Goal: Task Accomplishment & Management: Use online tool/utility

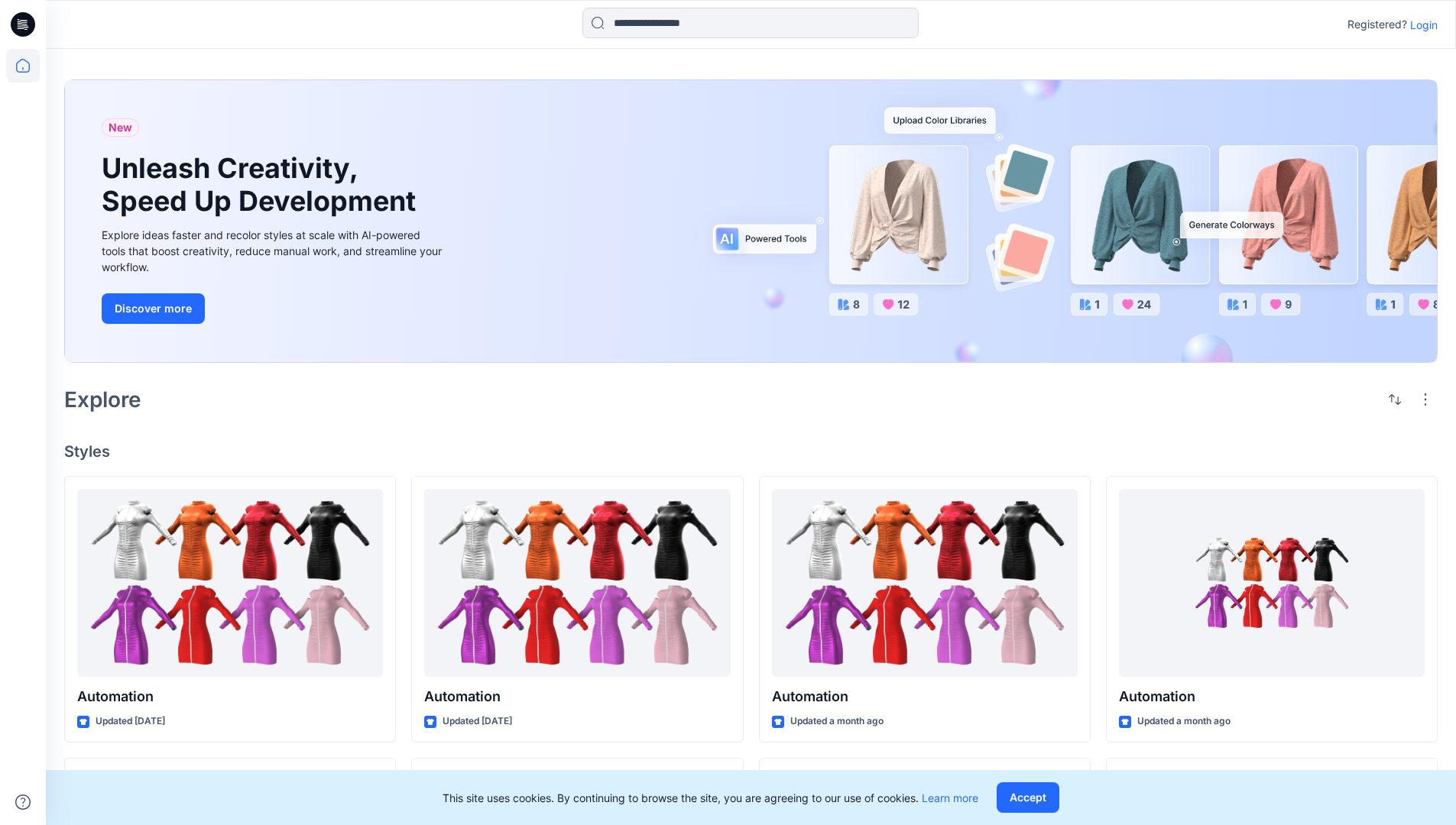
click at [1419, 25] on p "Login" at bounding box center [1423, 25] width 28 height 16
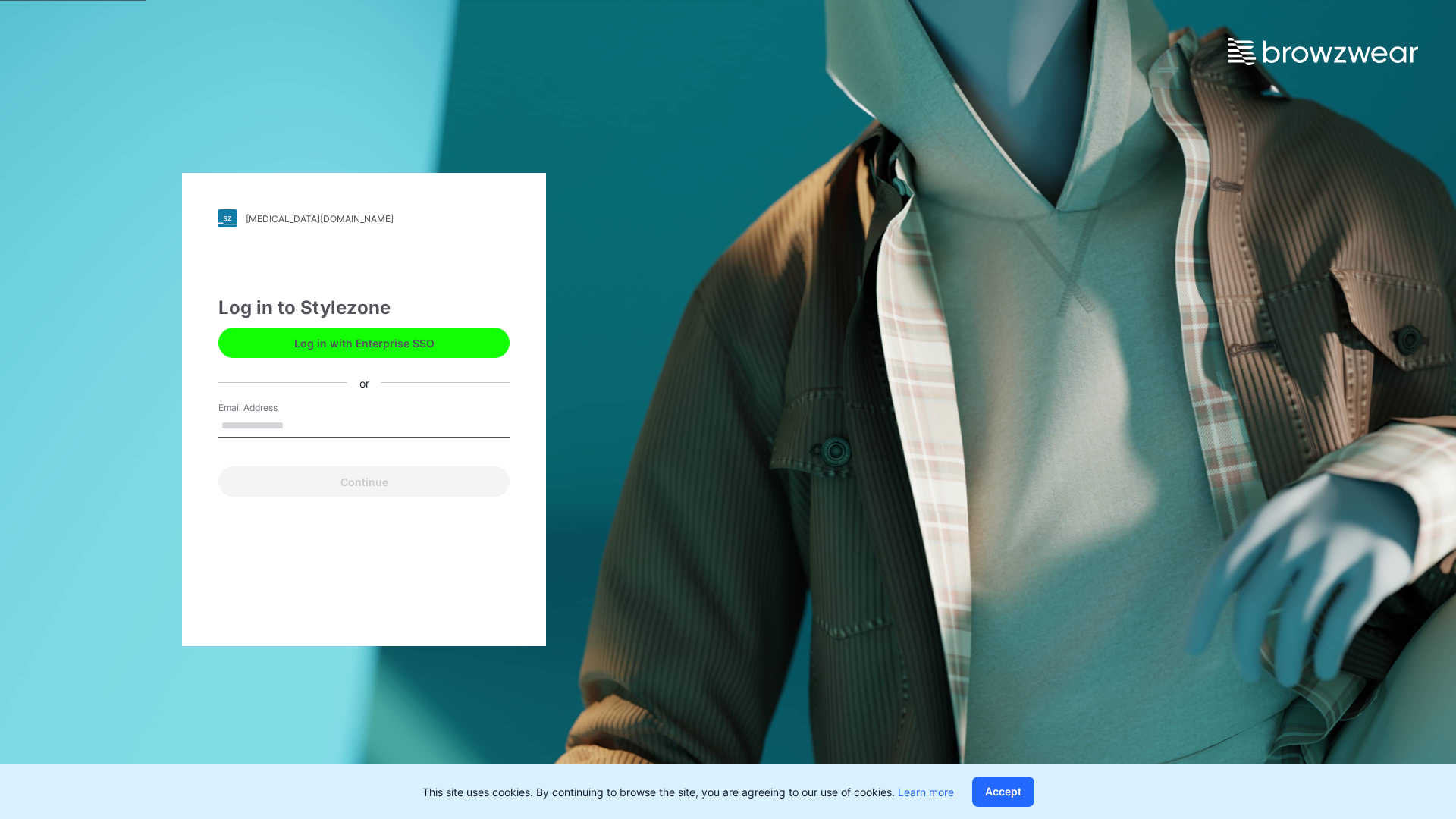
click at [300, 424] on input "Email Address" at bounding box center [364, 425] width 291 height 23
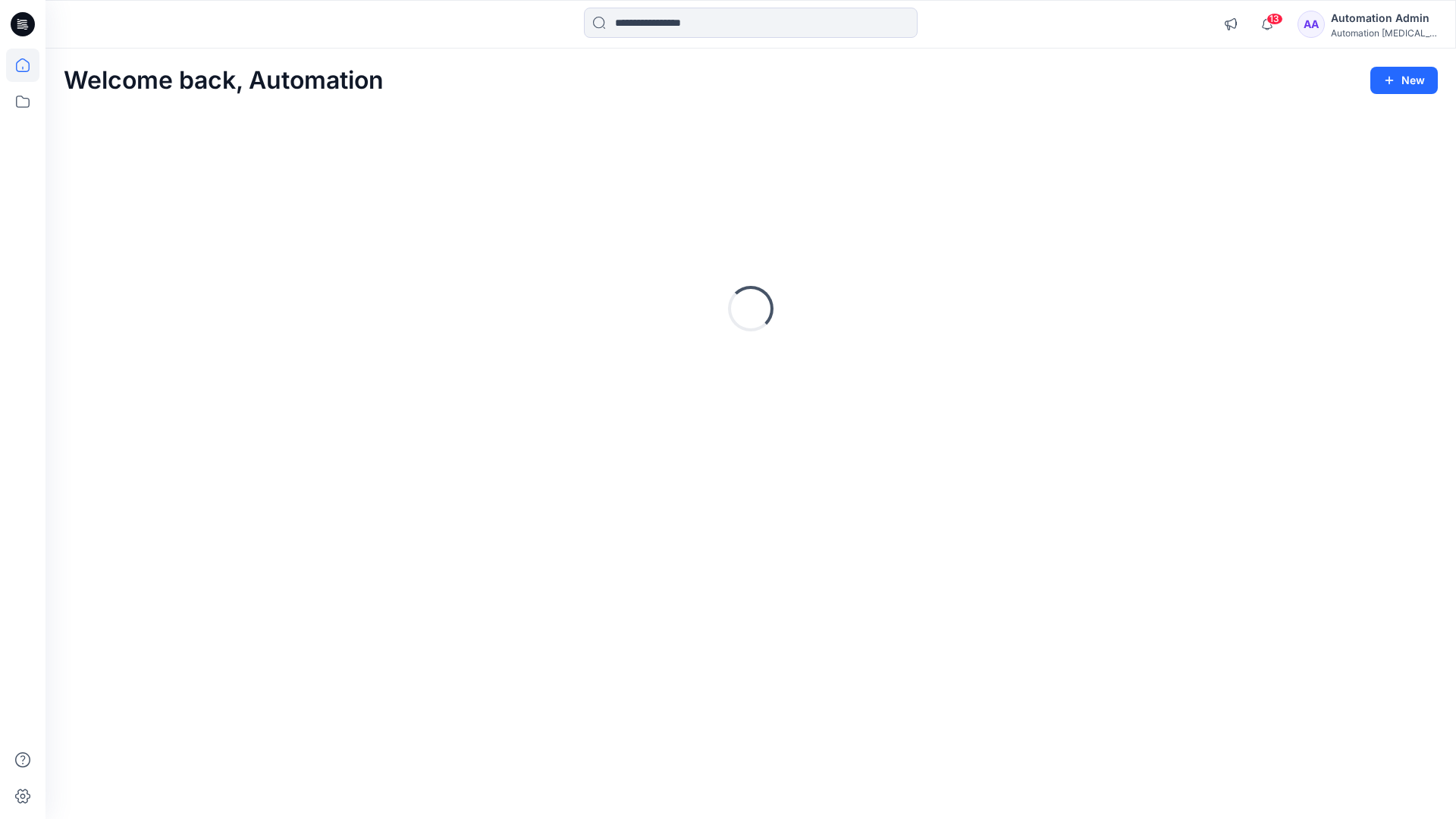
click at [28, 65] on icon at bounding box center [23, 65] width 14 height 14
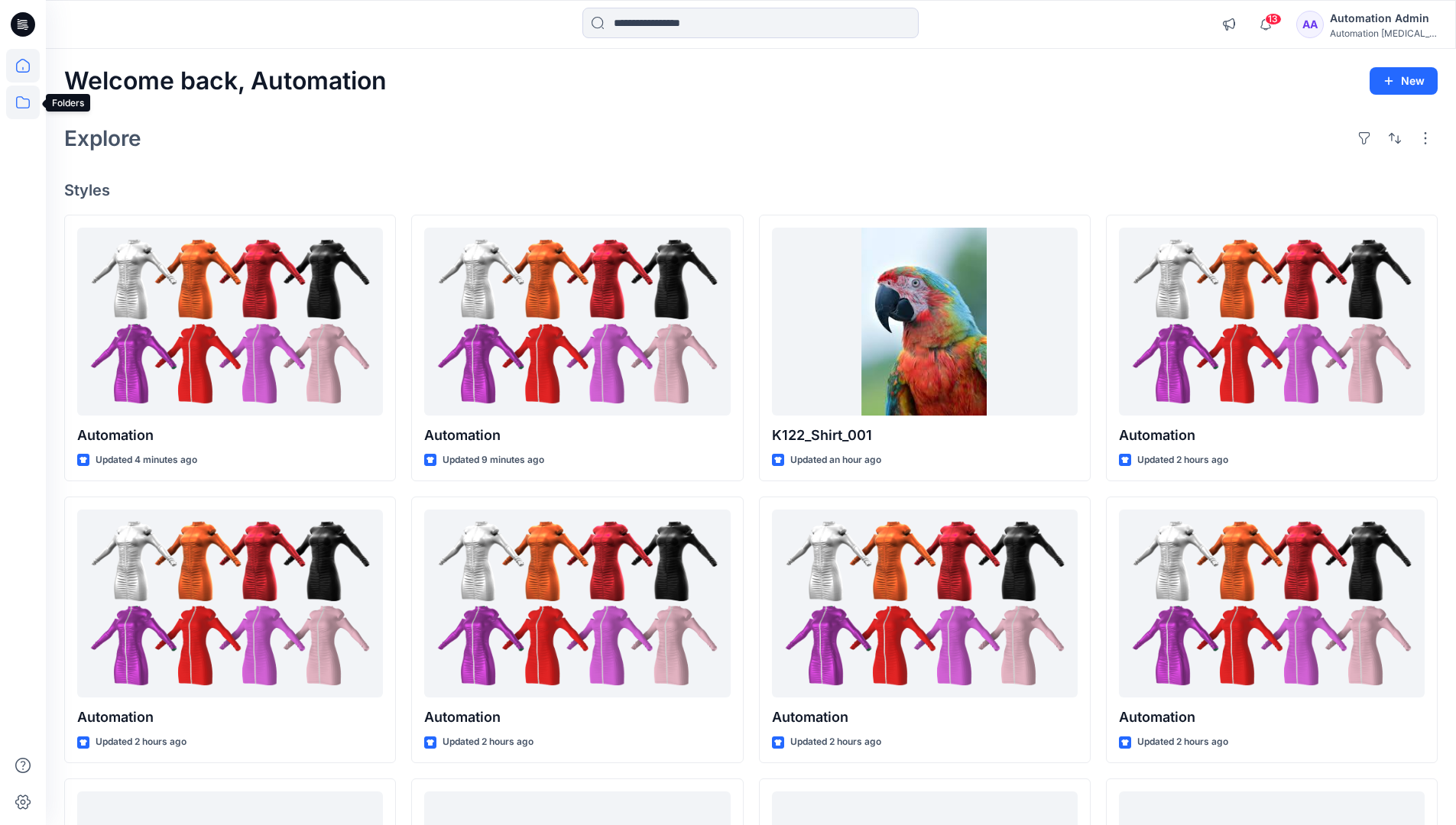
click at [24, 102] on icon at bounding box center [23, 102] width 34 height 34
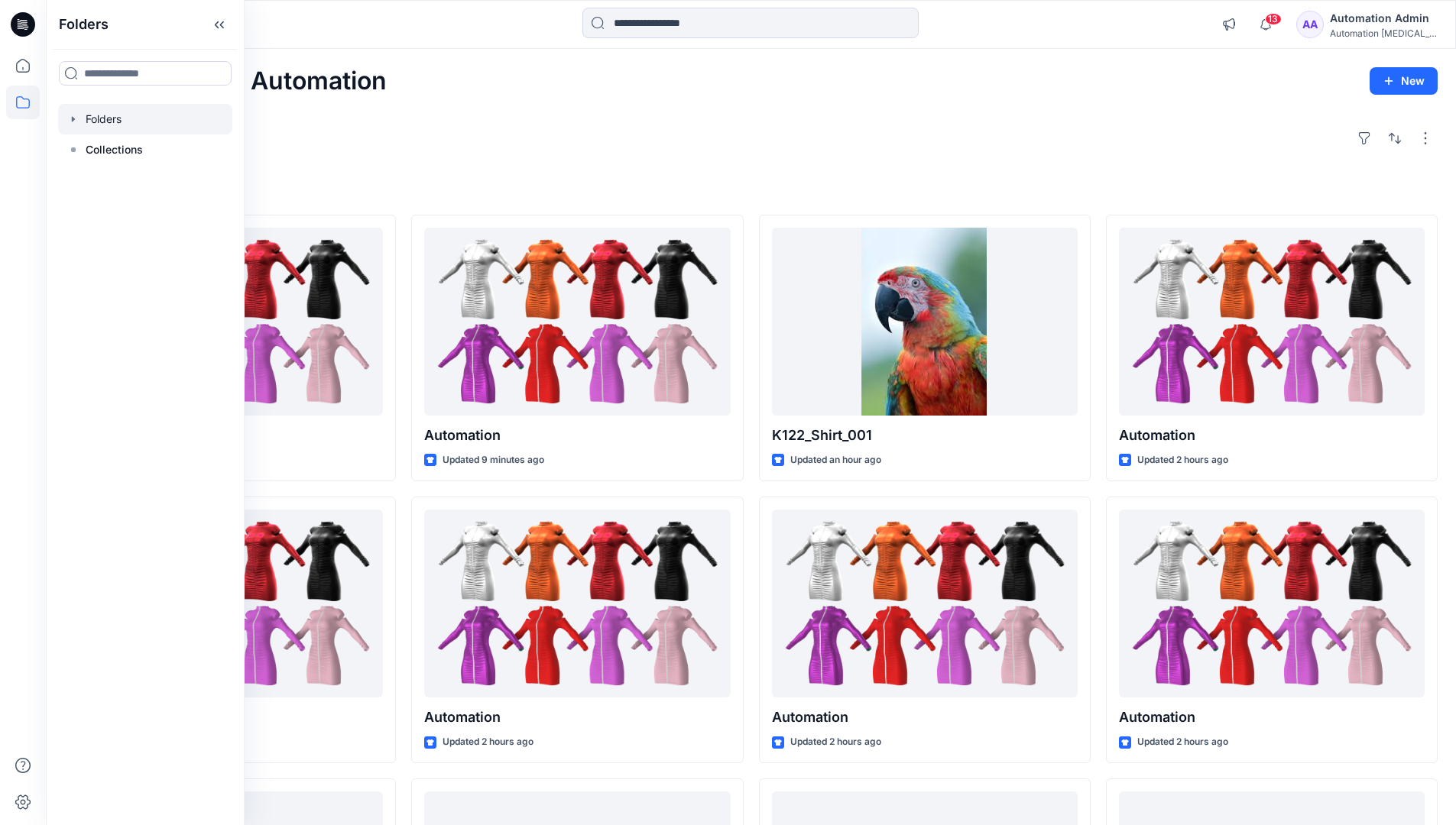
click at [96, 116] on div at bounding box center [146, 119] width 174 height 31
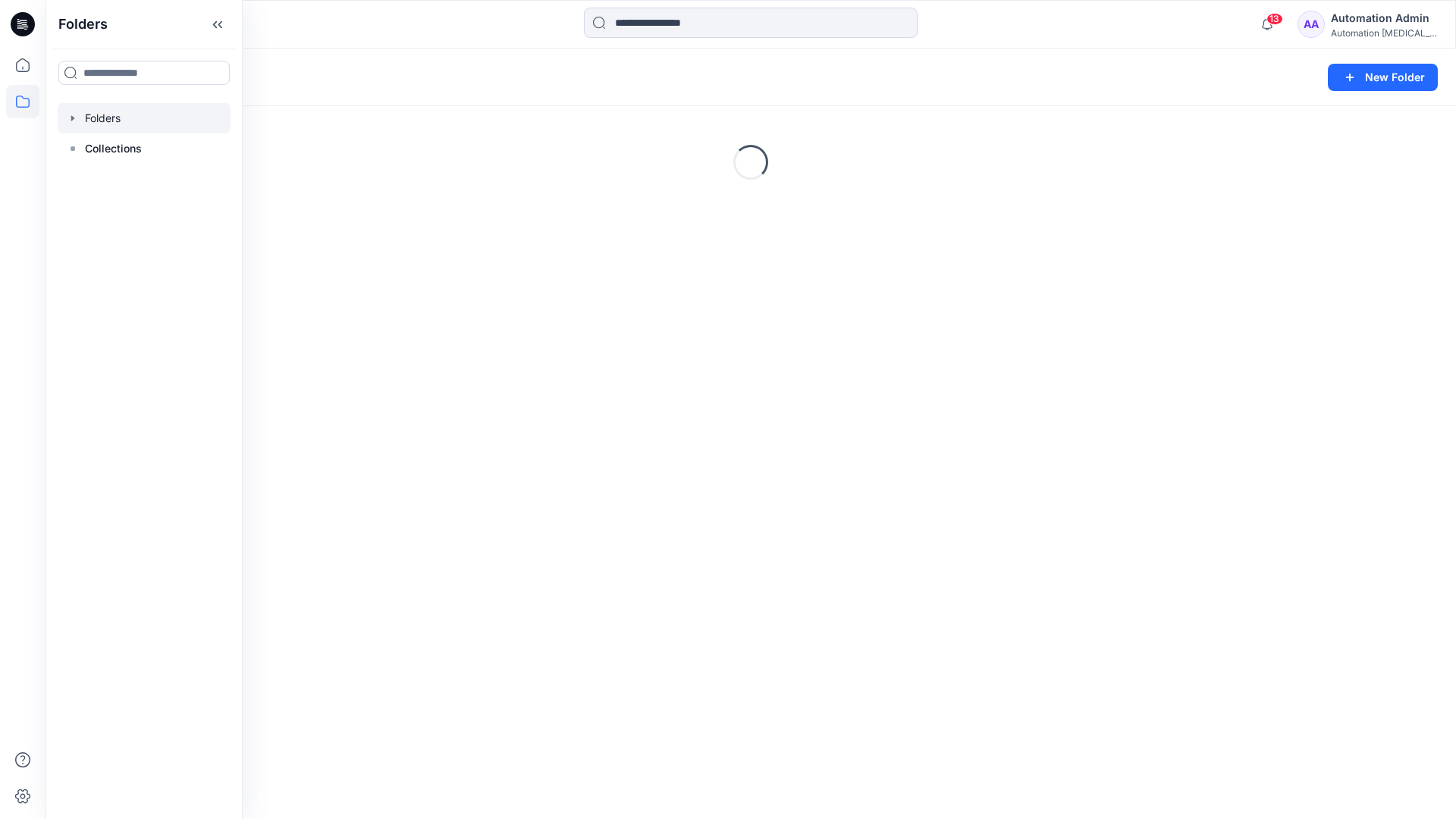
click at [763, 447] on div "Folders New Folder Loading..." at bounding box center [751, 433] width 1411 height 770
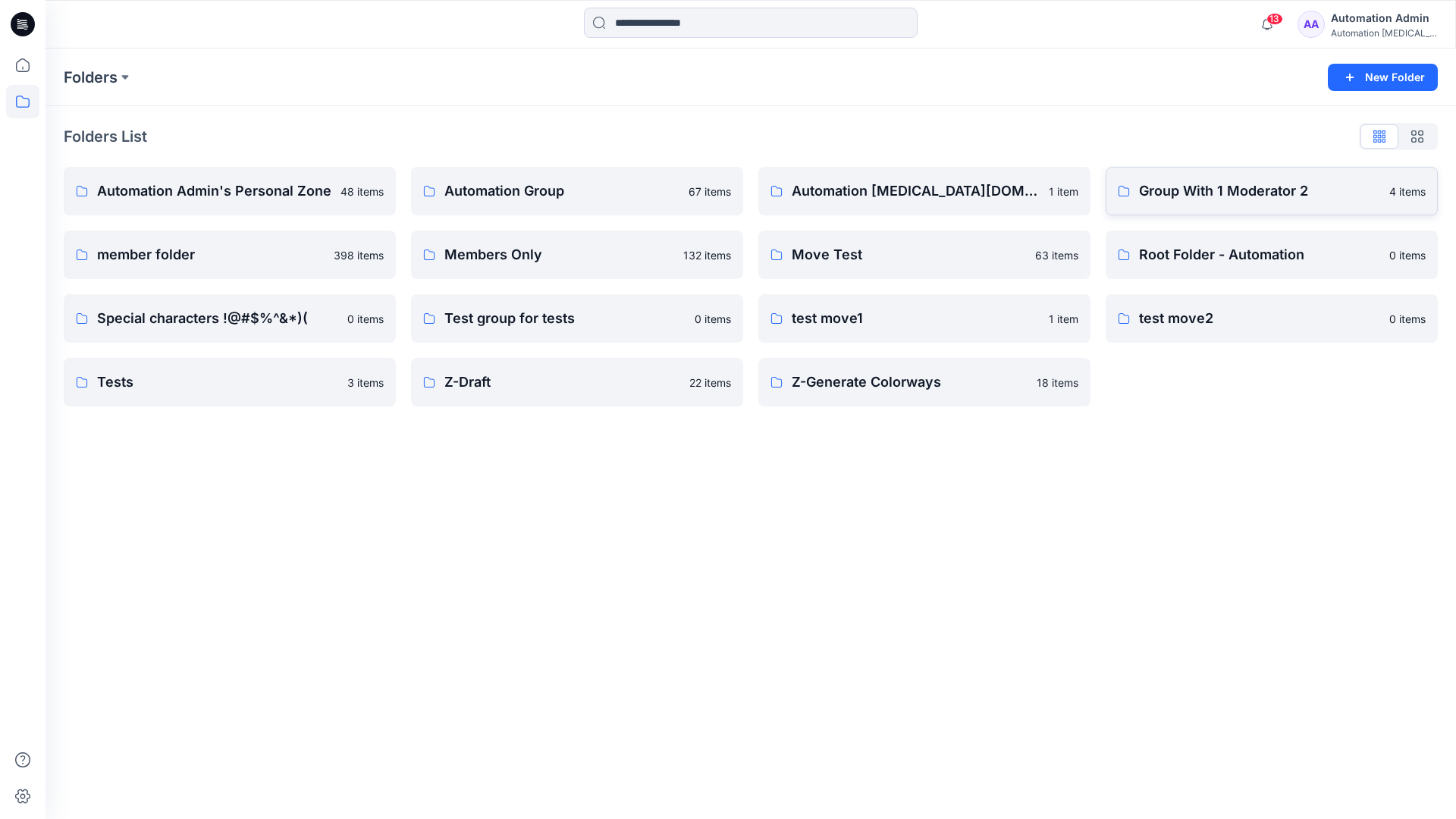
click at [1173, 193] on p "Group With 1 Moderator 2" at bounding box center [1259, 191] width 241 height 22
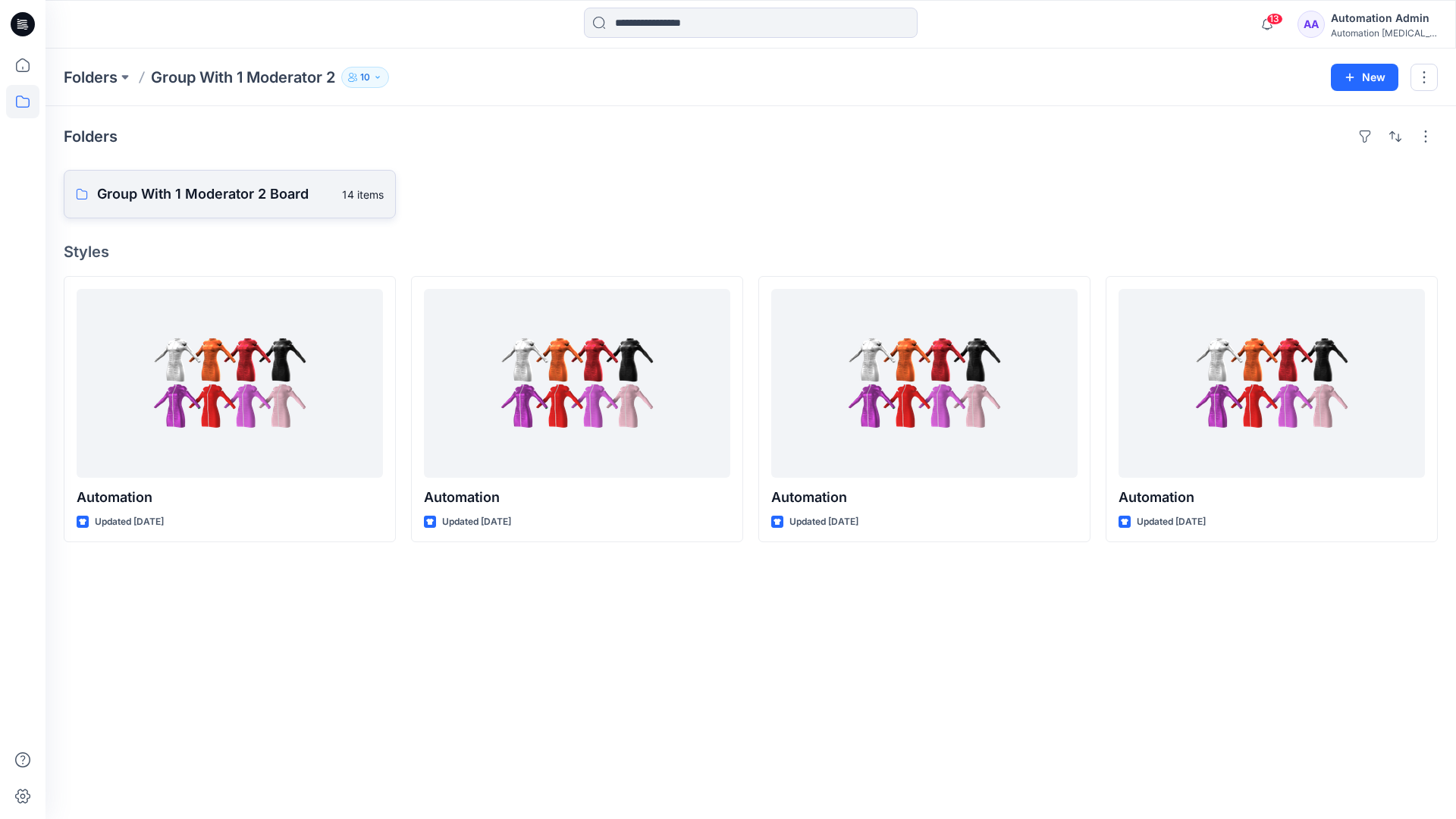
click at [236, 194] on p "Group With 1 Moderator 2 Board" at bounding box center [215, 194] width 236 height 22
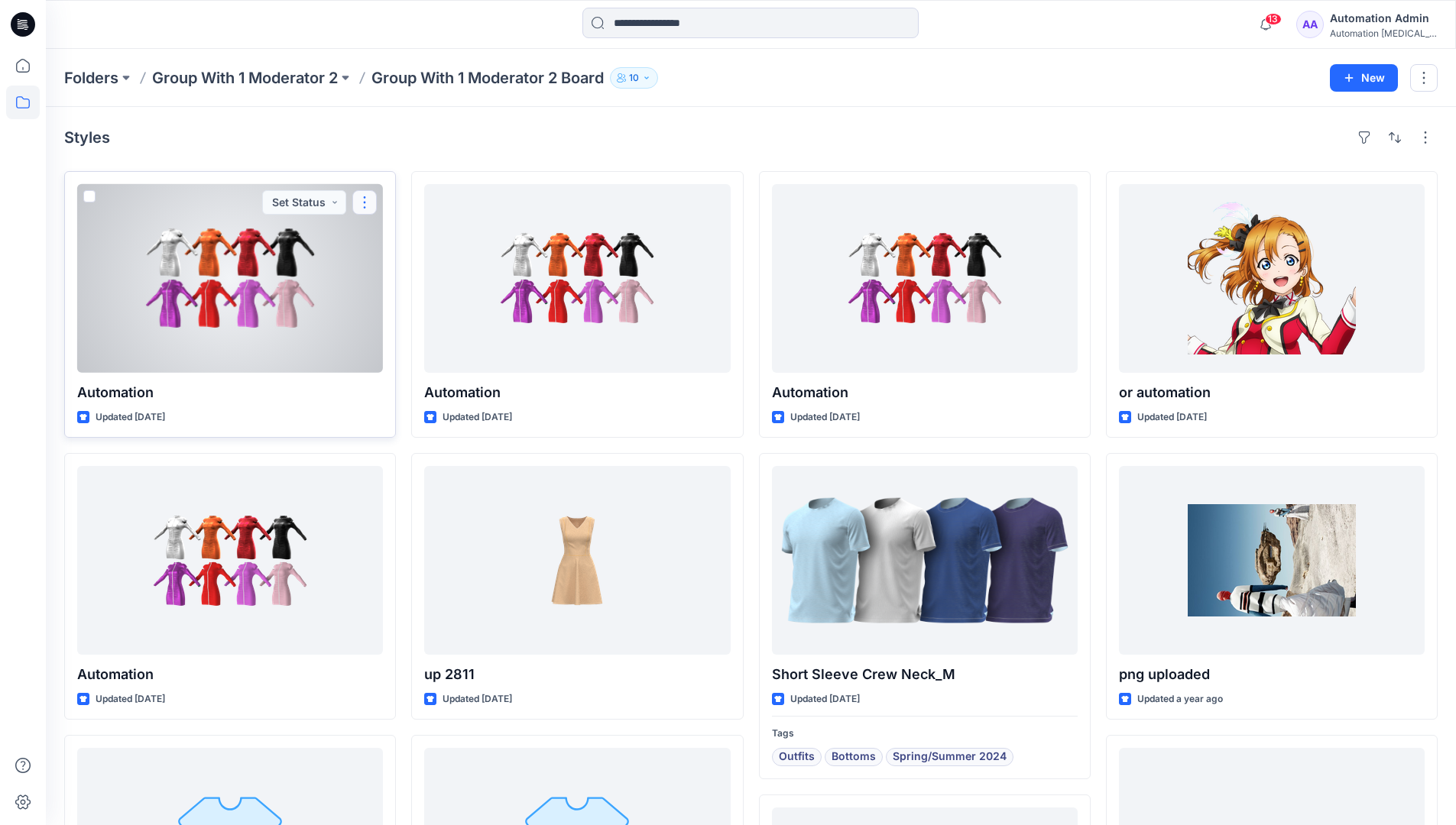
click at [362, 209] on button "button" at bounding box center [364, 202] width 25 height 25
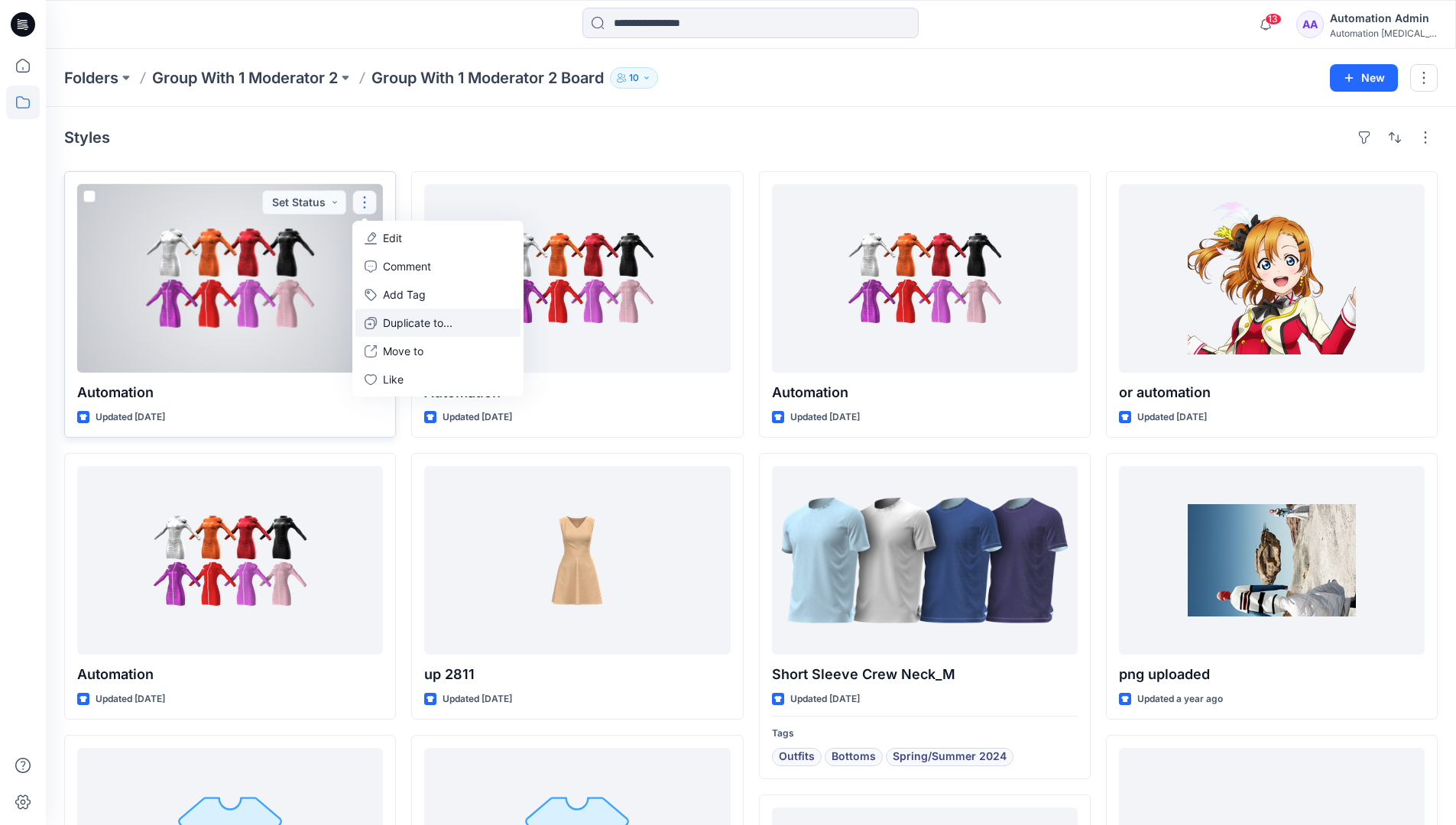
click at [421, 317] on p "Duplicate to..." at bounding box center [418, 322] width 69 height 16
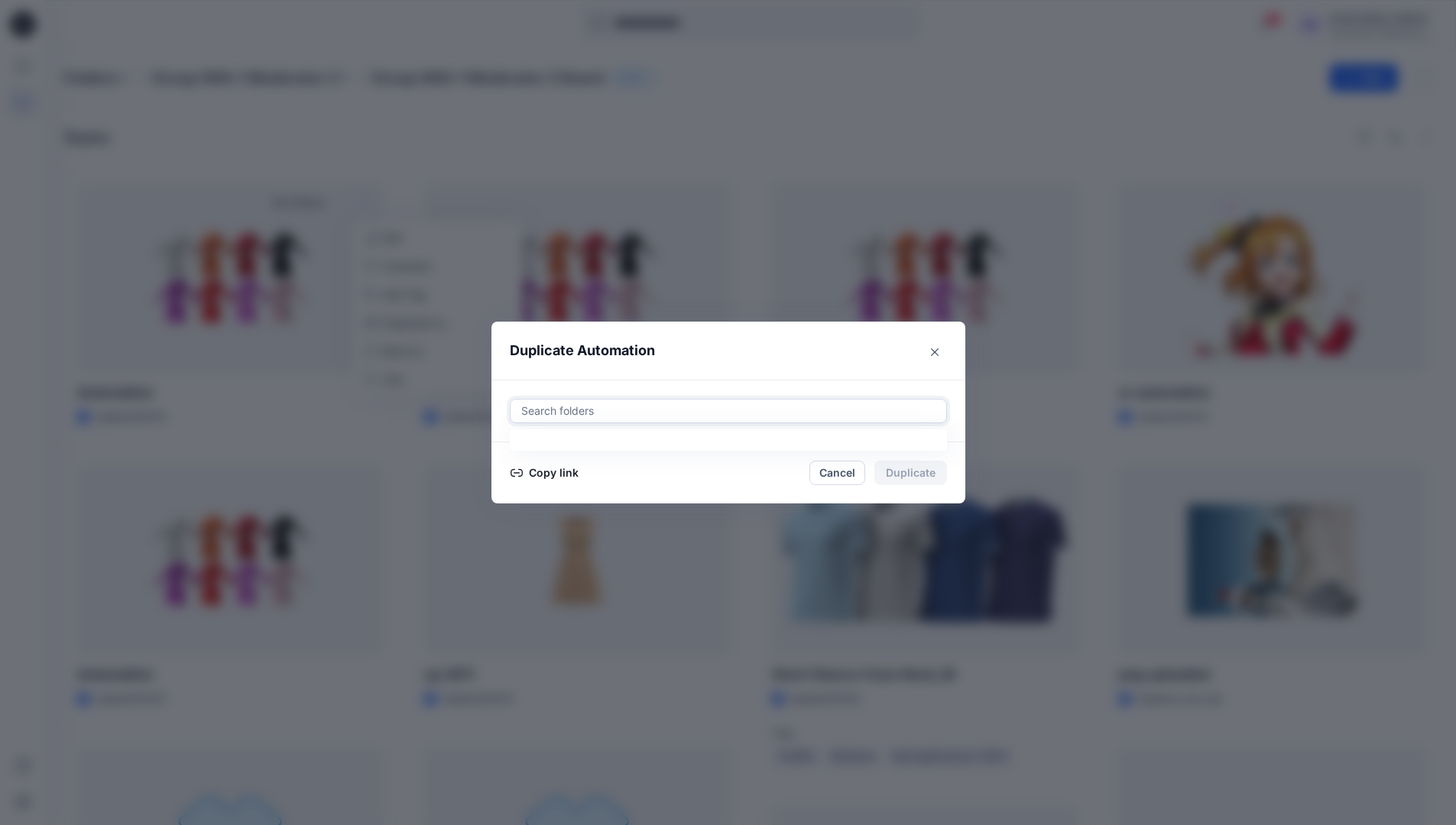
click at [631, 406] on div at bounding box center [728, 411] width 417 height 19
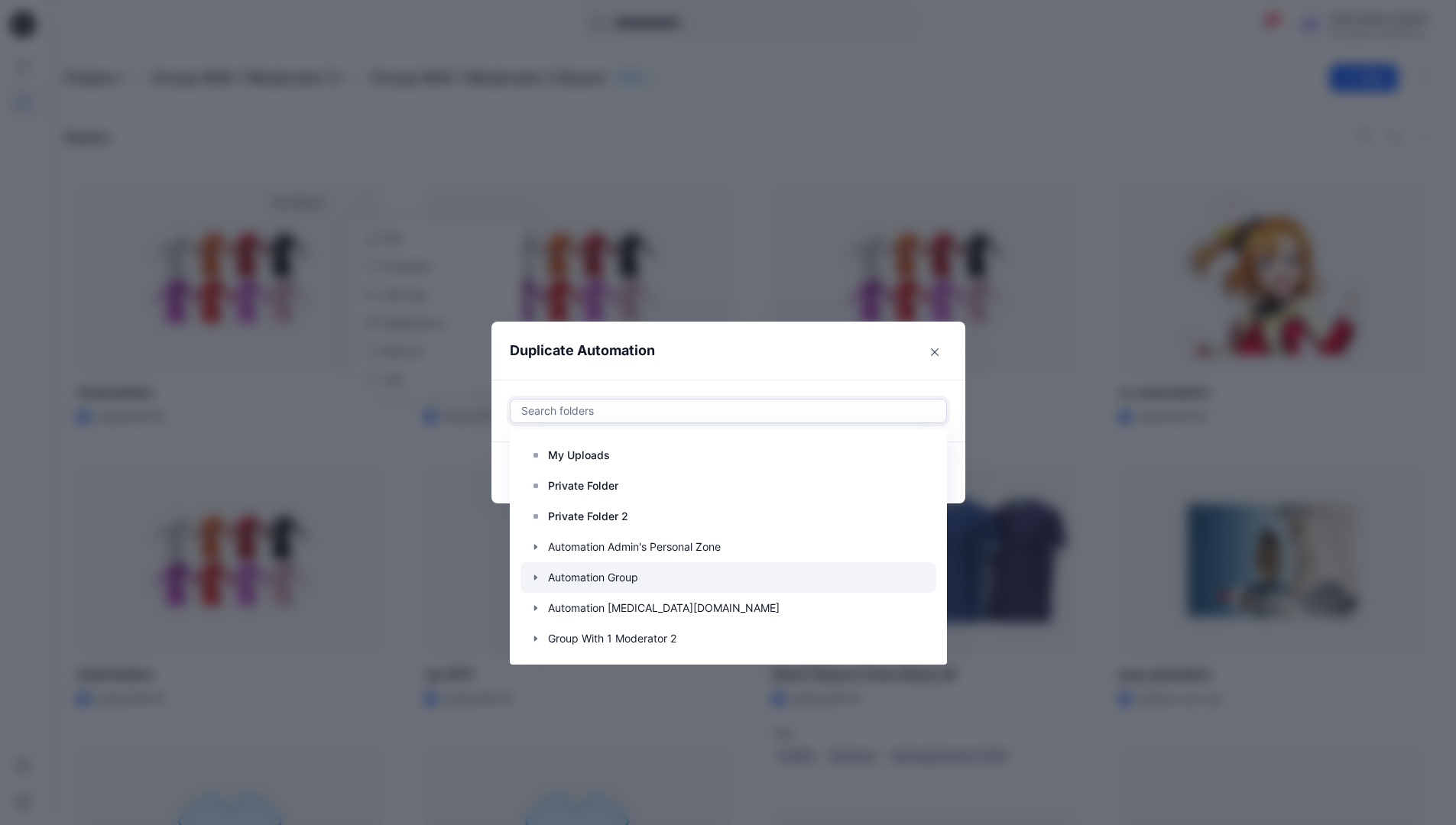
click at [541, 577] on icon "button" at bounding box center [535, 577] width 12 height 12
click at [593, 600] on p "Automation Board" at bounding box center [609, 607] width 91 height 19
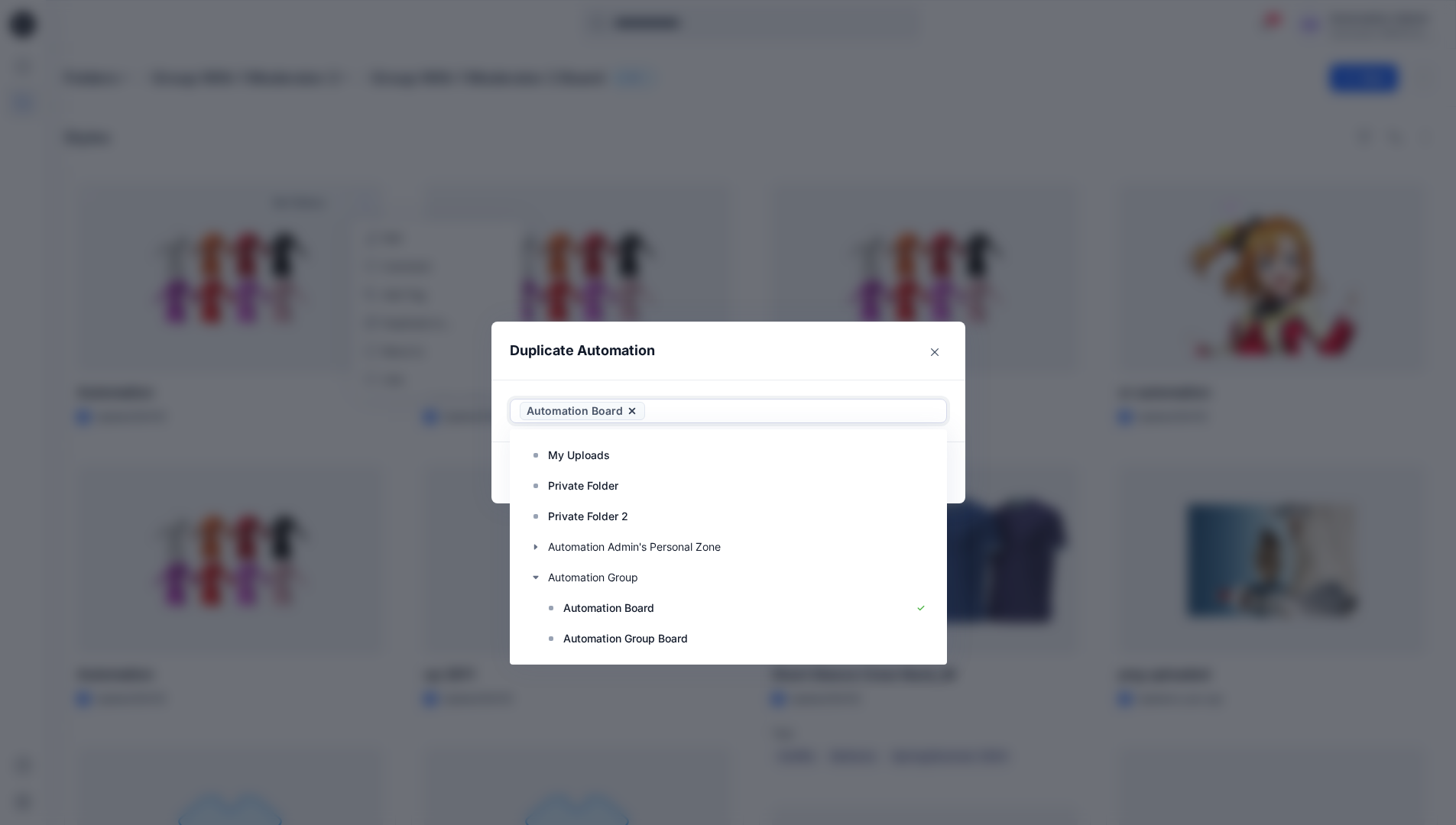
click at [818, 348] on header "Duplicate Automation" at bounding box center [713, 350] width 443 height 58
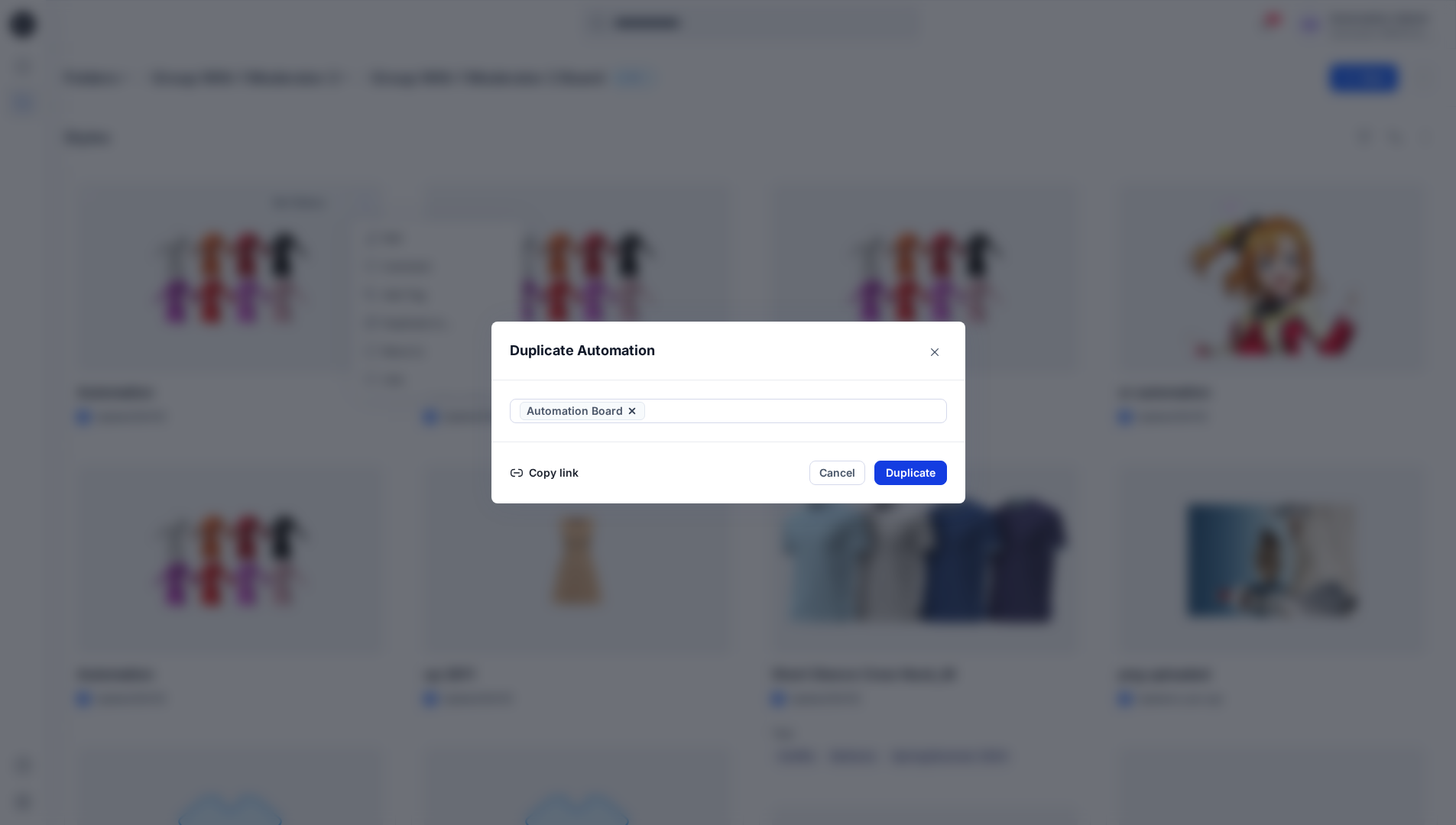
click at [919, 473] on button "Duplicate" at bounding box center [910, 472] width 72 height 25
click at [929, 471] on button "Close" at bounding box center [922, 472] width 49 height 25
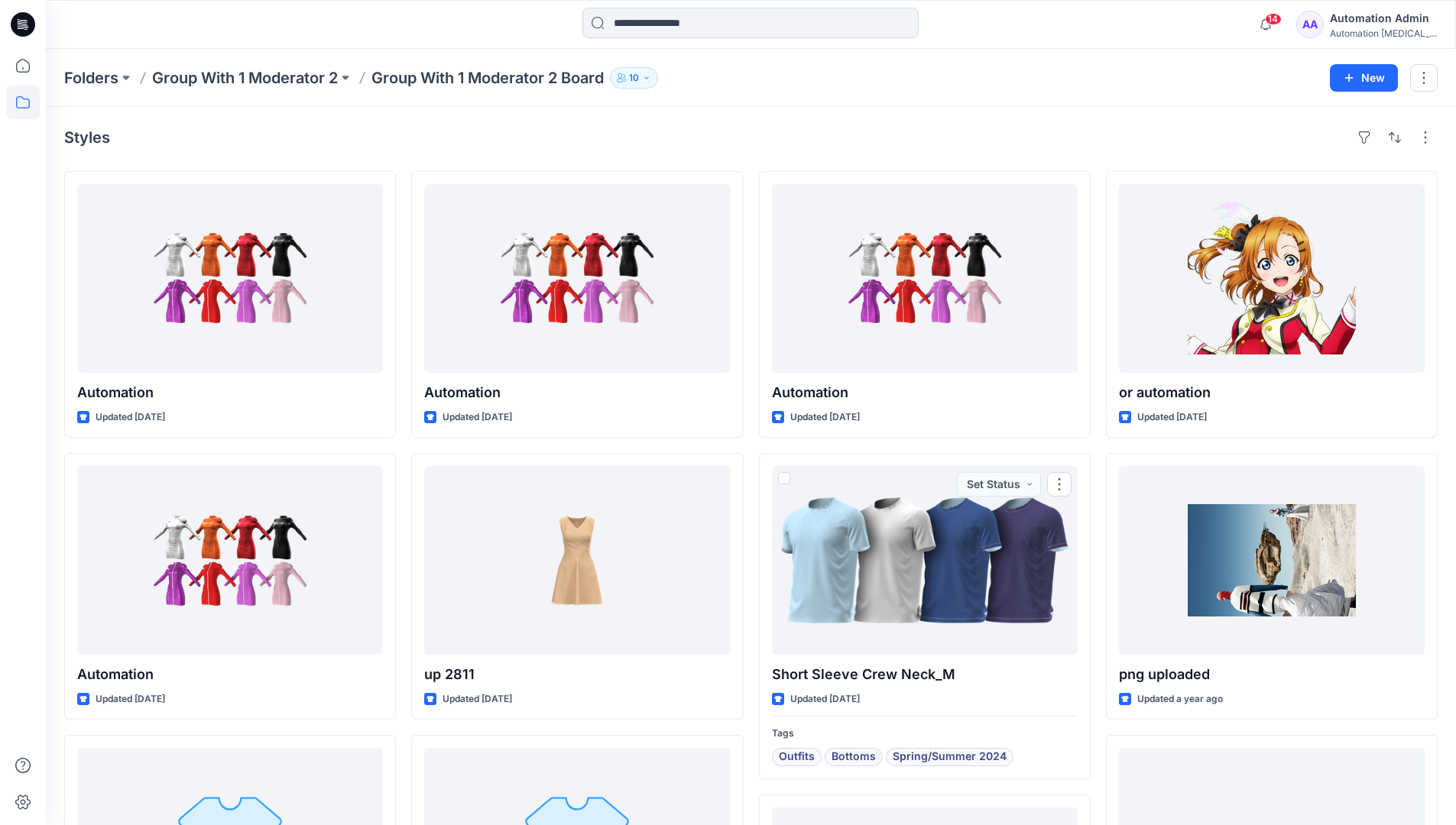
click at [25, 102] on icon at bounding box center [23, 102] width 34 height 34
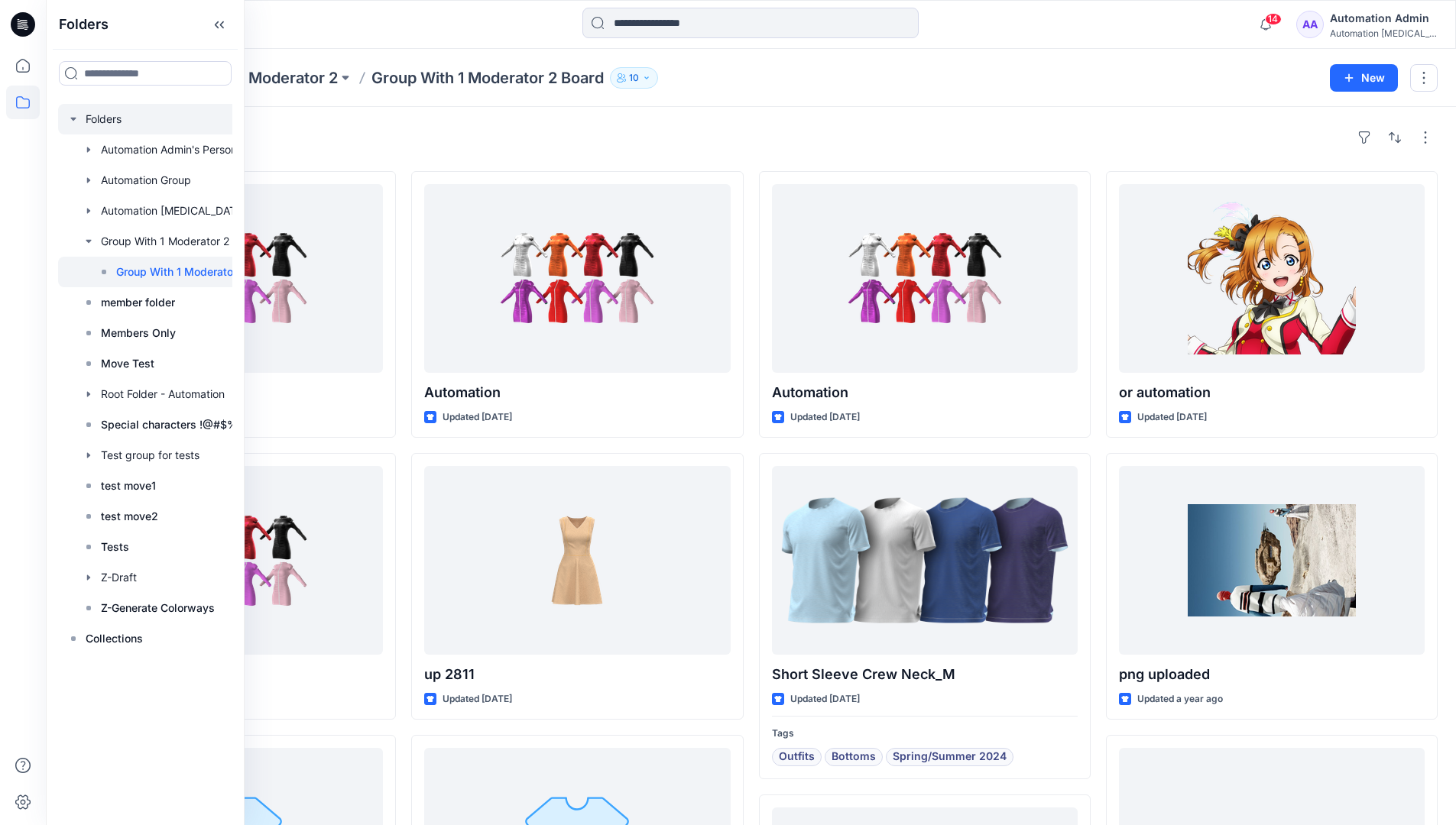
click at [101, 119] on div at bounding box center [173, 119] width 230 height 31
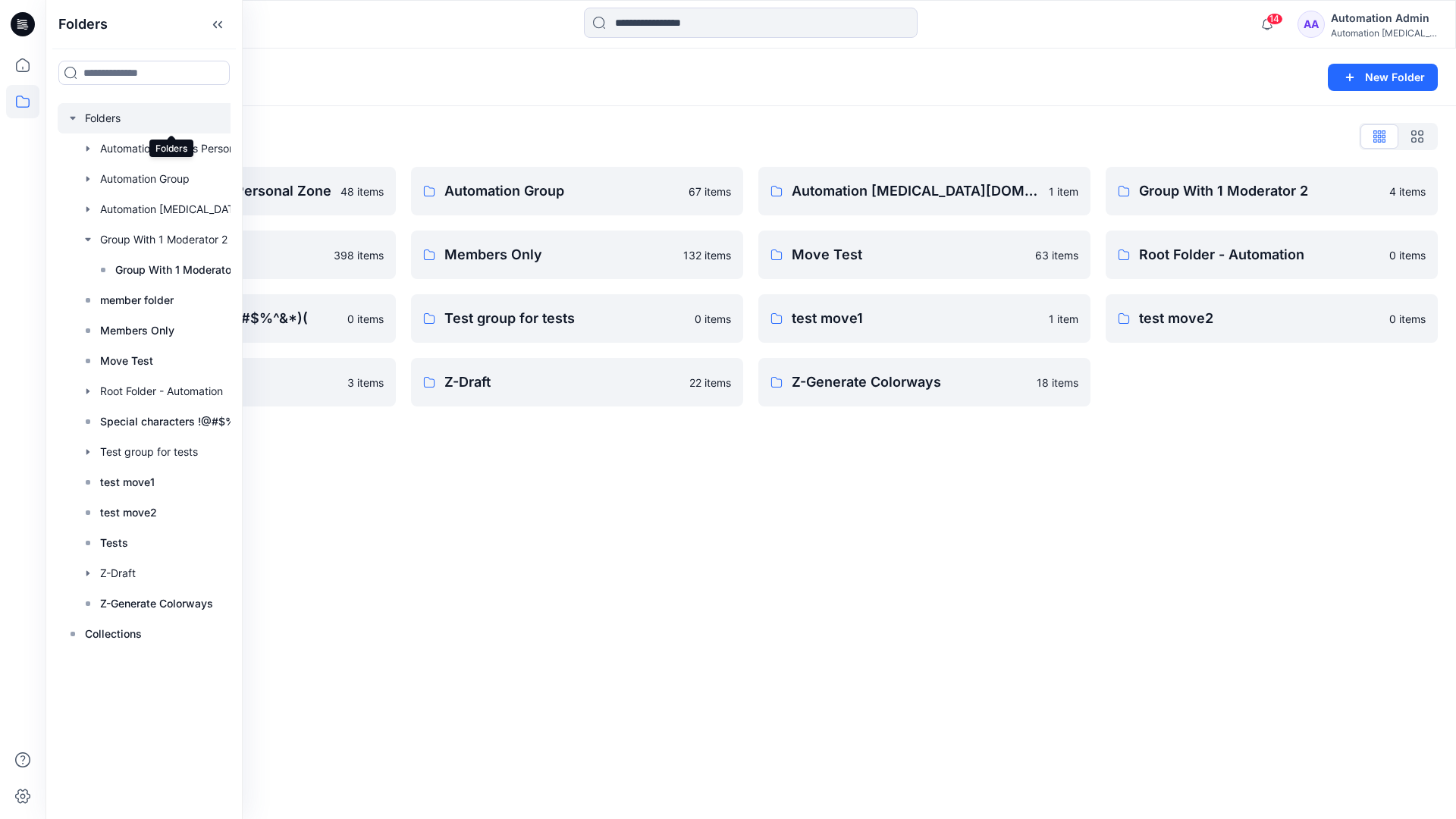
click at [791, 498] on div "Folders New Folder Folders List Automation Admin's Personal Zone 48 items membe…" at bounding box center [751, 433] width 1411 height 770
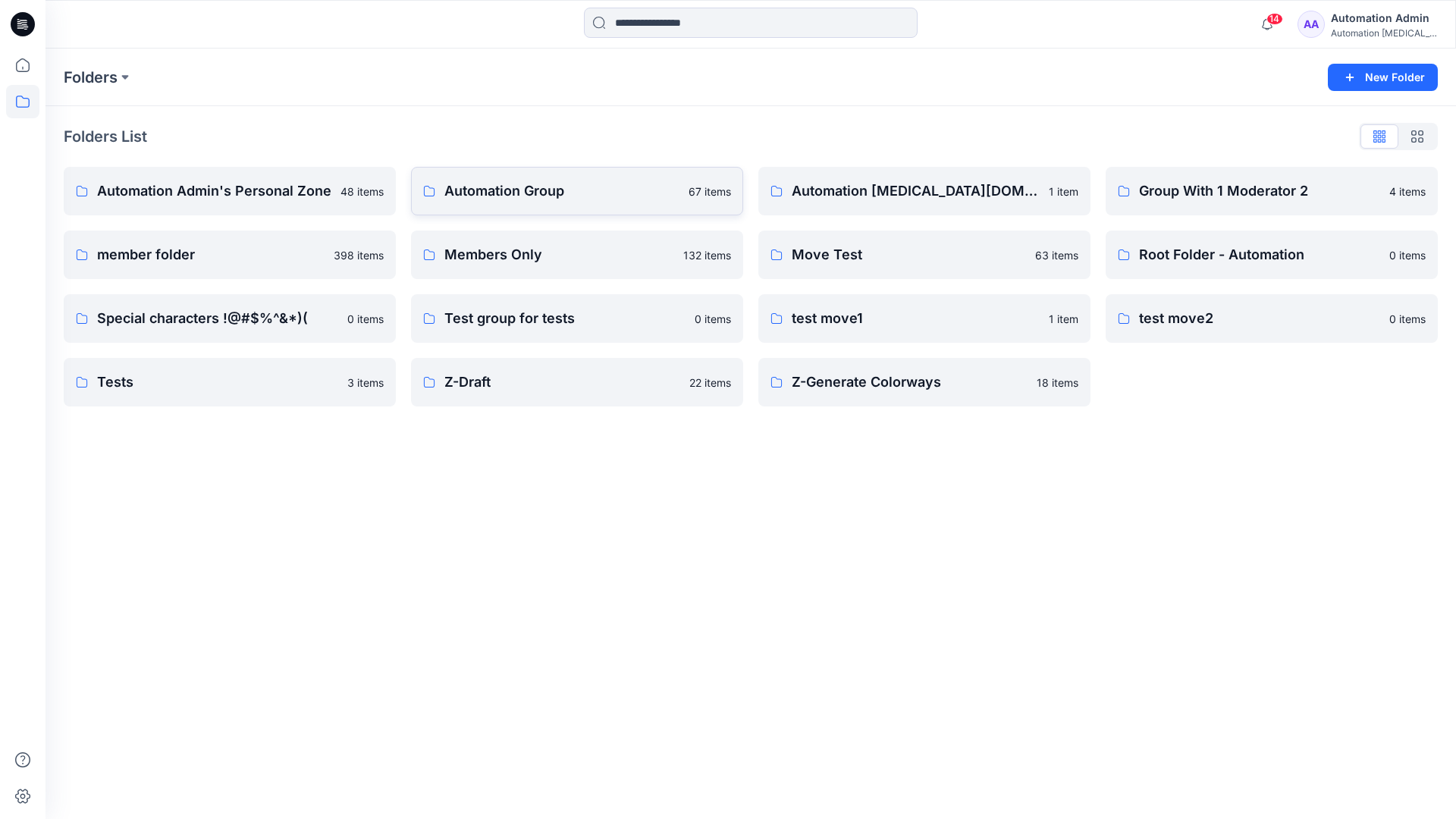
click at [540, 198] on p "Automation Group" at bounding box center [561, 191] width 235 height 22
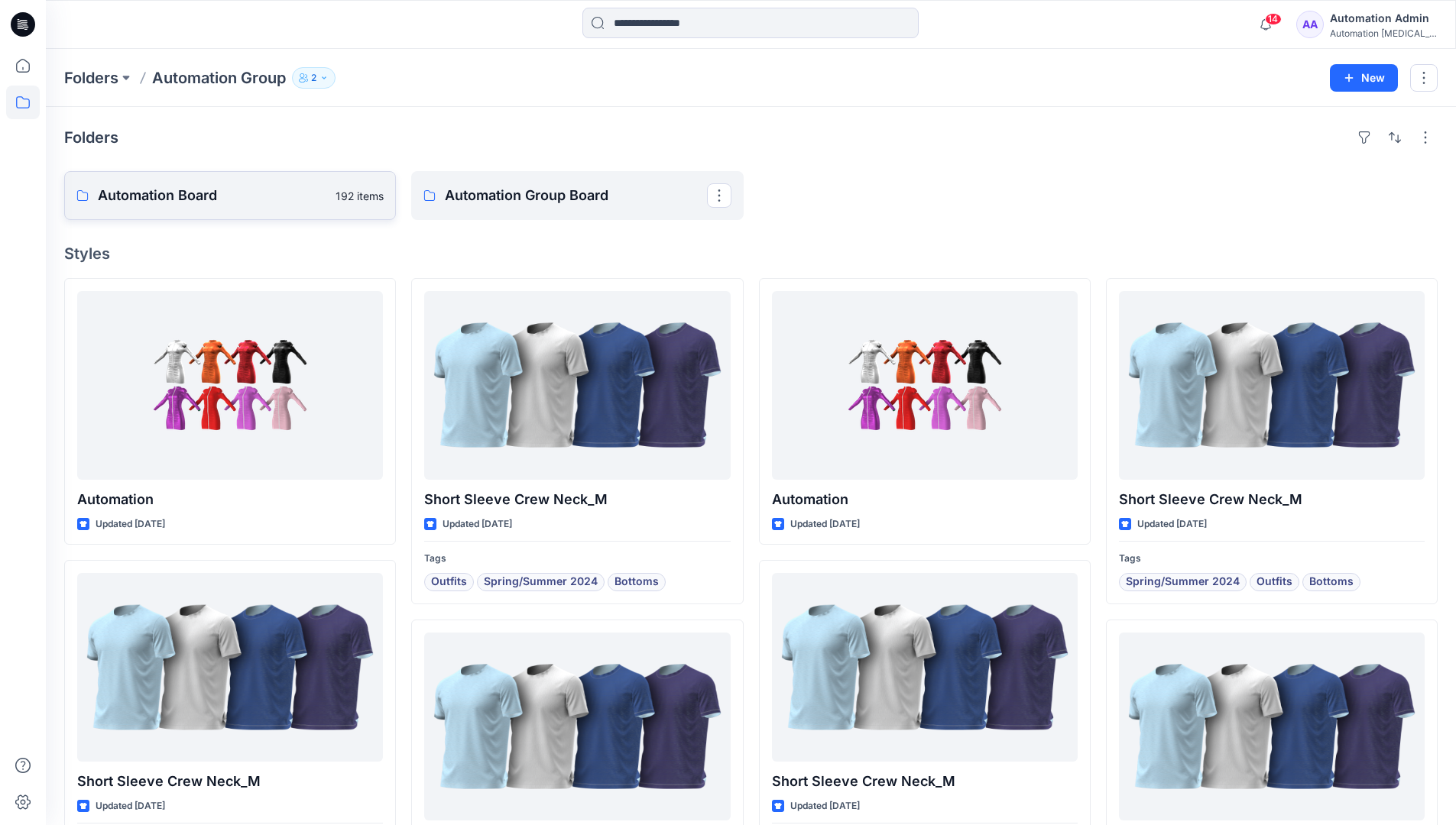
click at [259, 208] on link "Automation Board 192 items" at bounding box center [230, 195] width 332 height 48
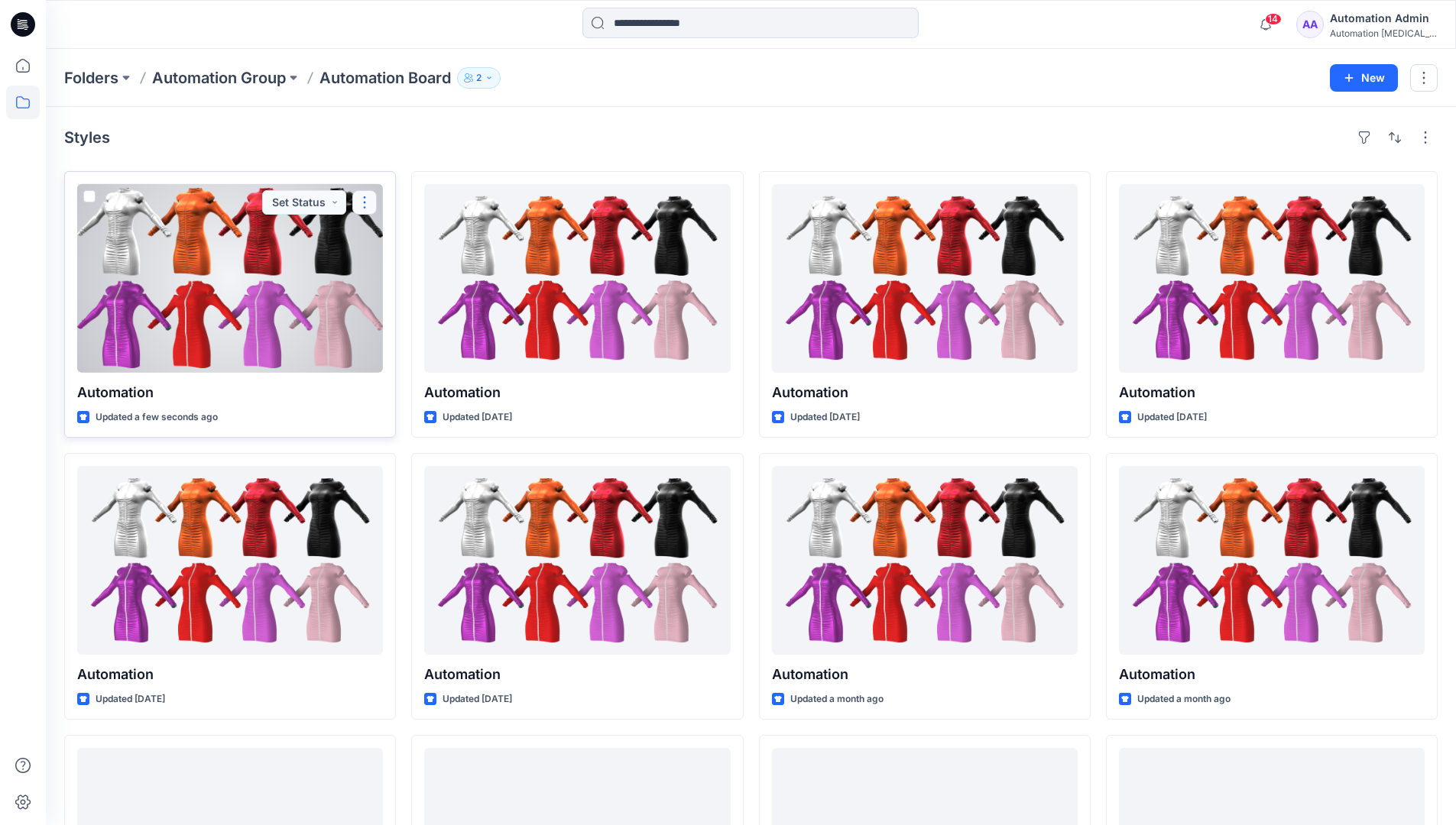
click at [365, 202] on button "button" at bounding box center [364, 202] width 25 height 25
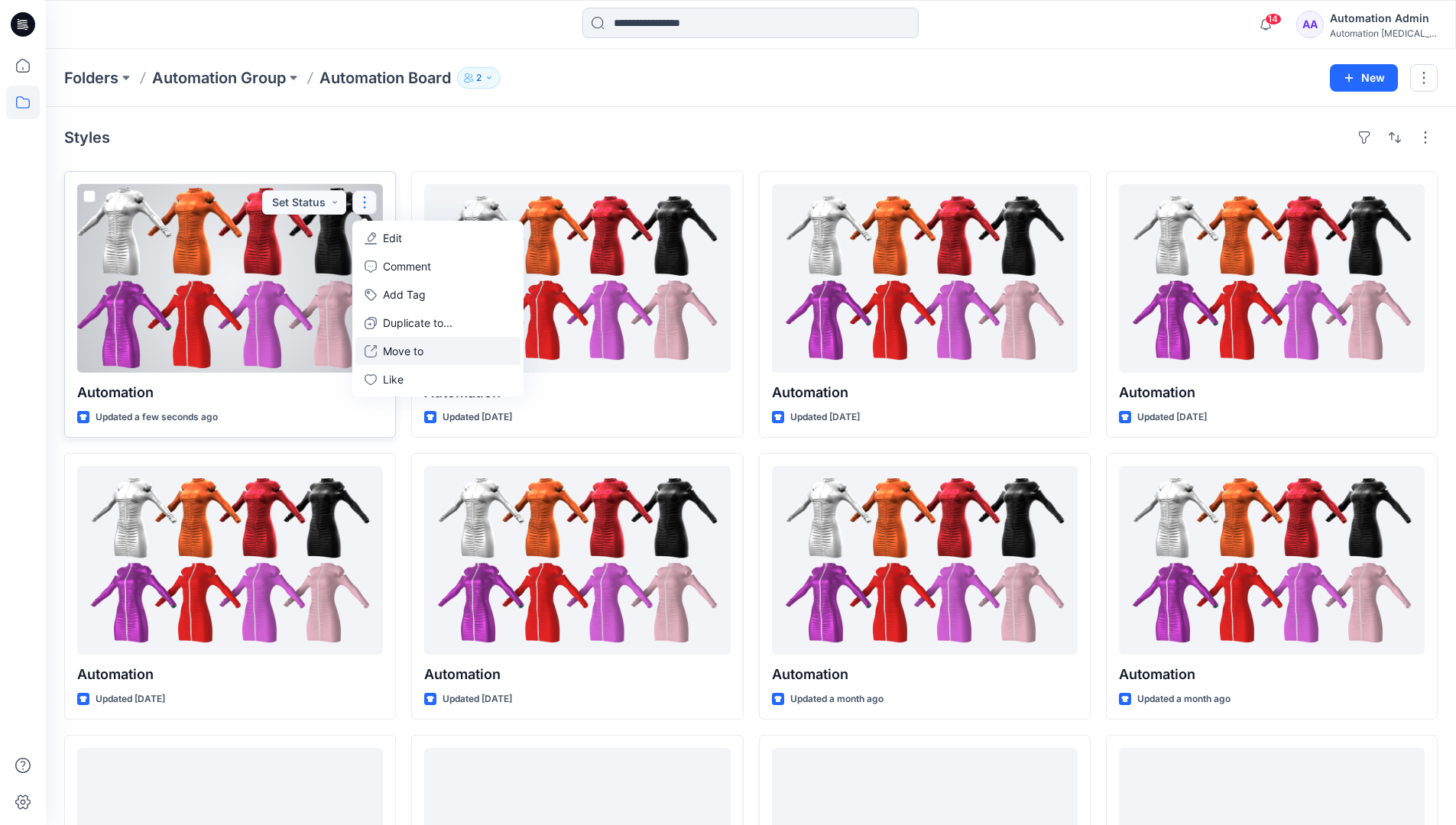
click at [401, 350] on p "Move to" at bounding box center [403, 351] width 41 height 16
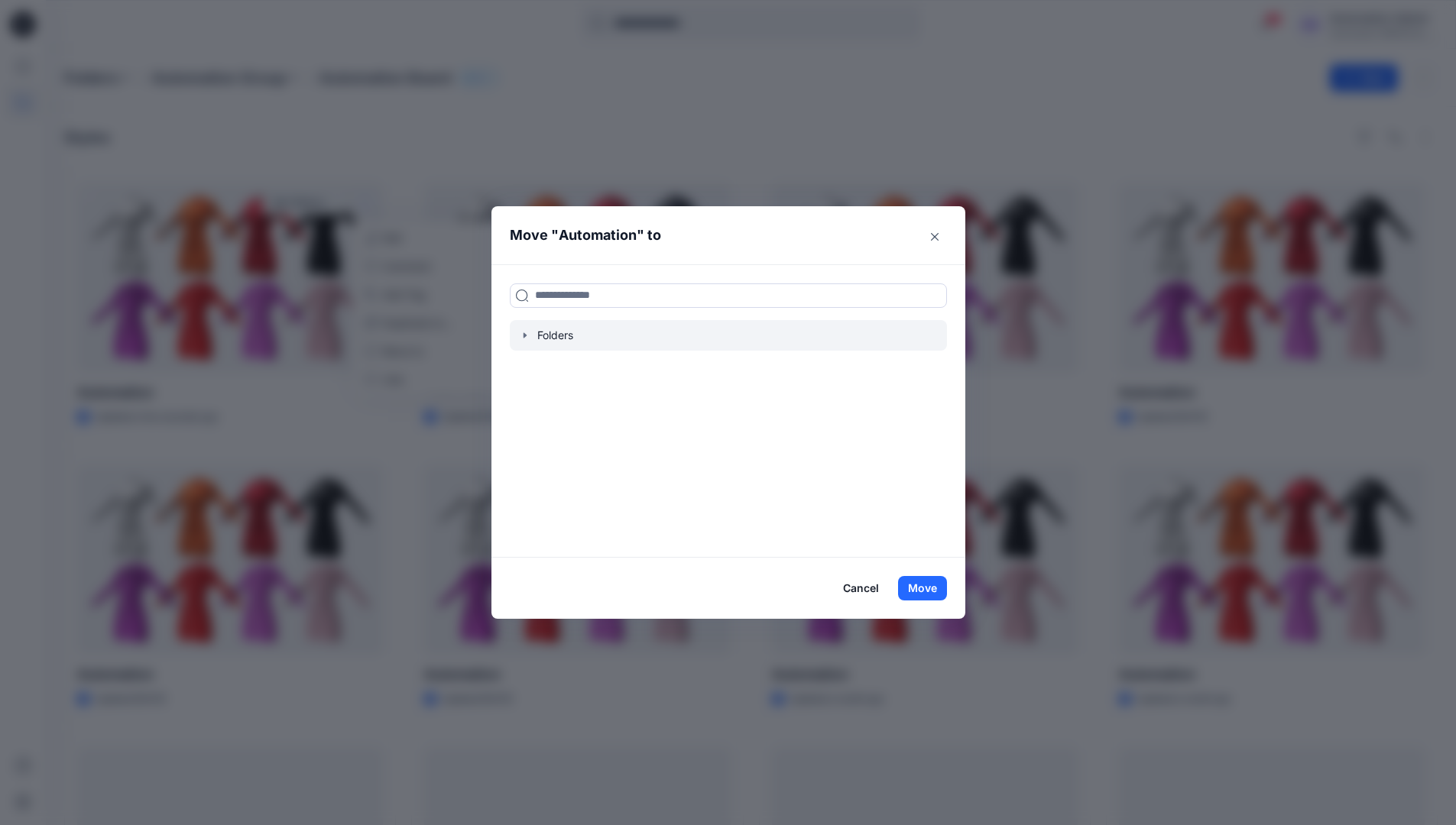
click at [526, 333] on icon "button" at bounding box center [524, 334] width 3 height 5
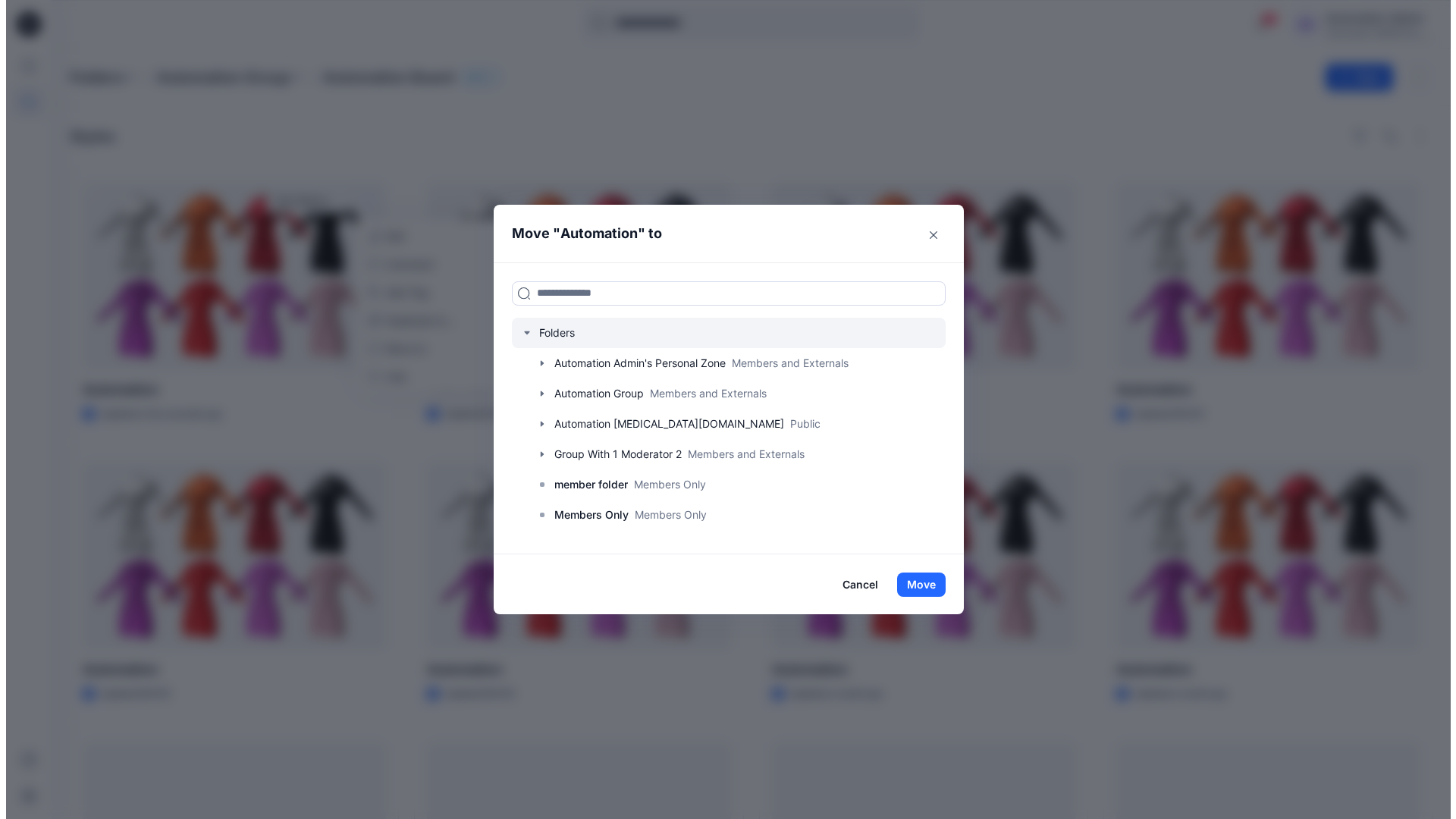
scroll to position [119, 0]
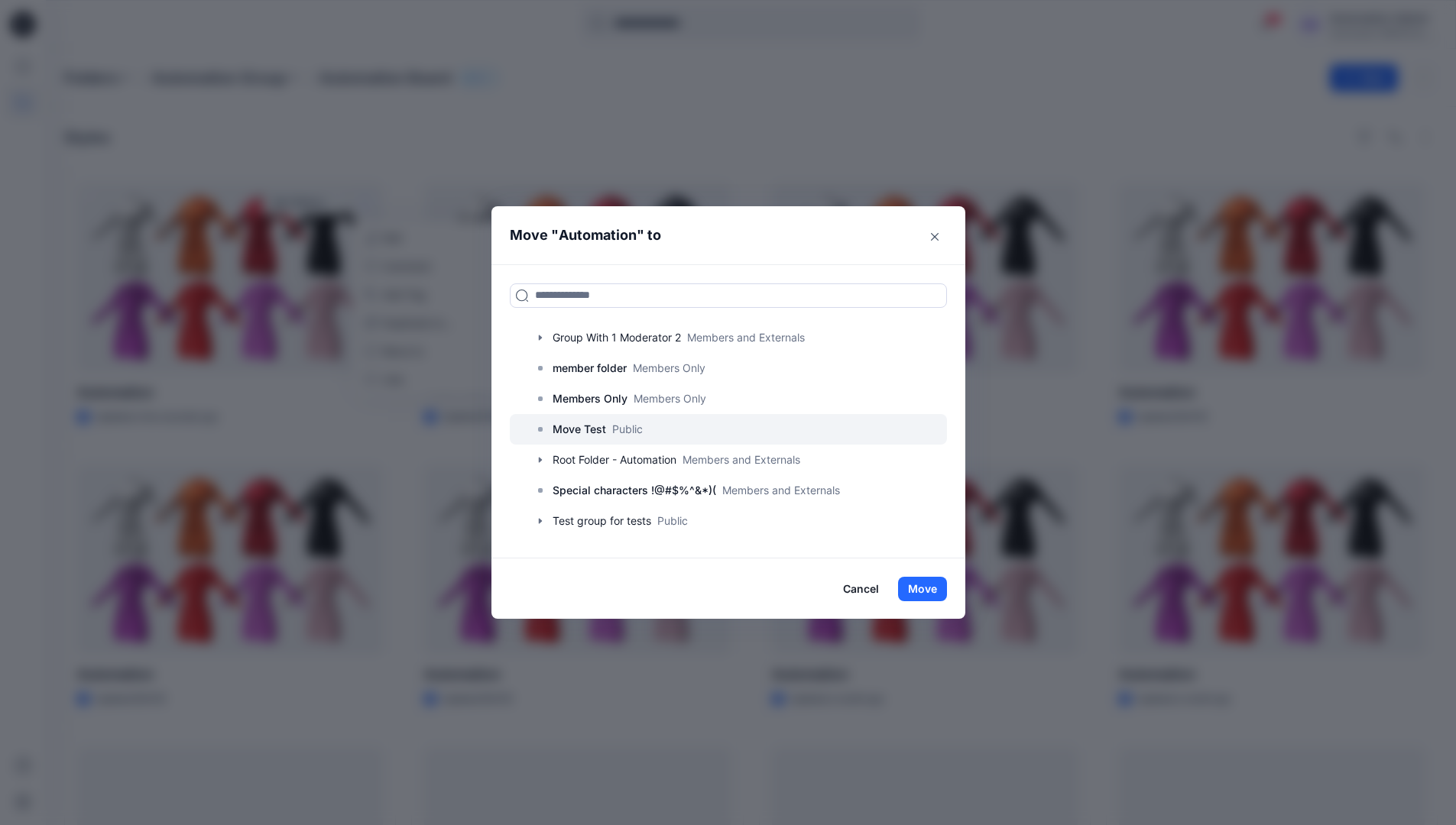
click at [588, 431] on p "Move Test" at bounding box center [579, 429] width 53 height 19
click at [933, 583] on button "Move" at bounding box center [922, 589] width 49 height 25
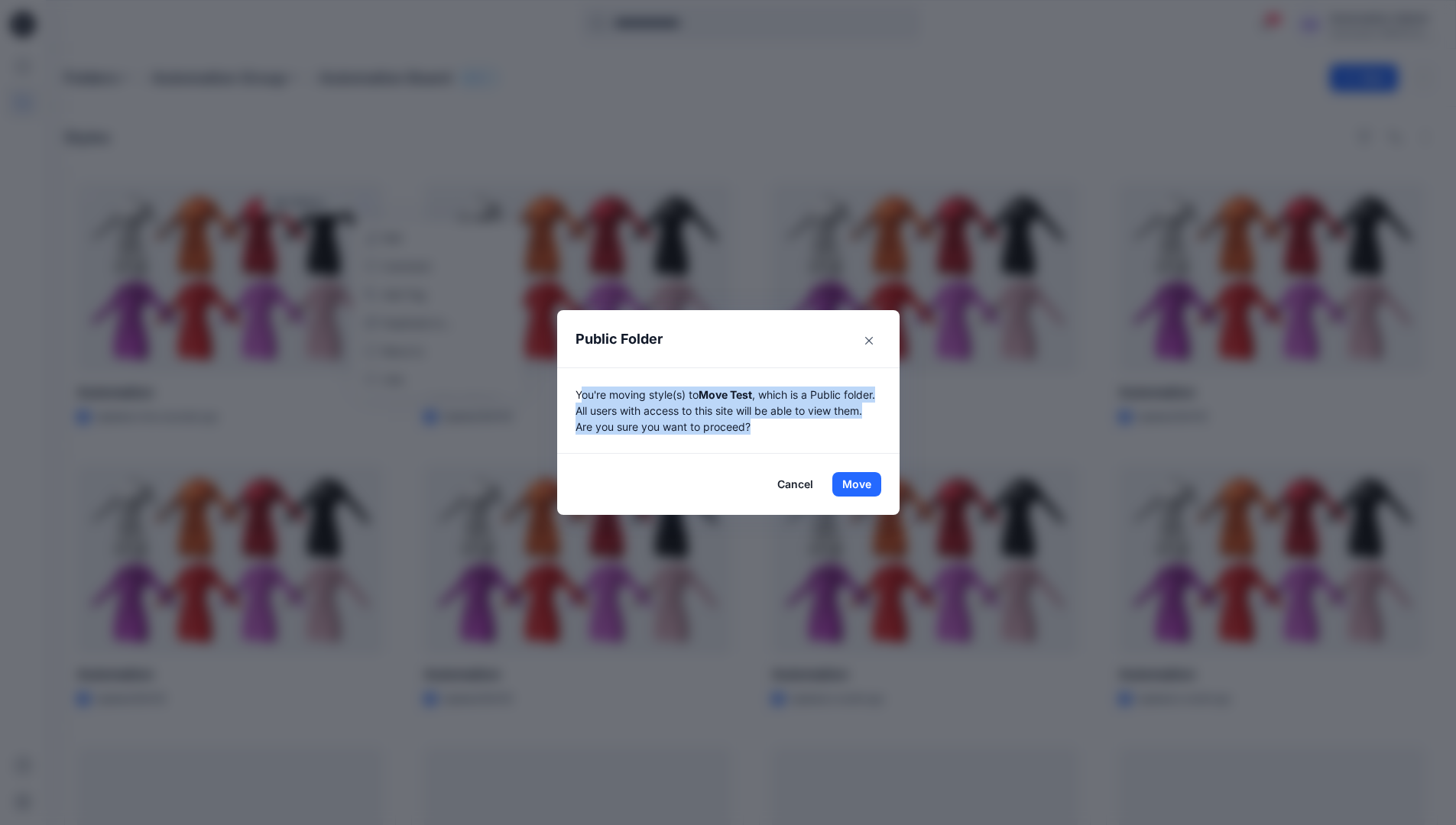
drag, startPoint x: 933, startPoint y: 583, endPoint x: 842, endPoint y: 421, distance: 185.8
click at [842, 421] on p "You're moving style(s) to Move Test , which is a Public folder. All users with …" at bounding box center [728, 411] width 306 height 48
click at [862, 484] on button "Move" at bounding box center [856, 484] width 49 height 25
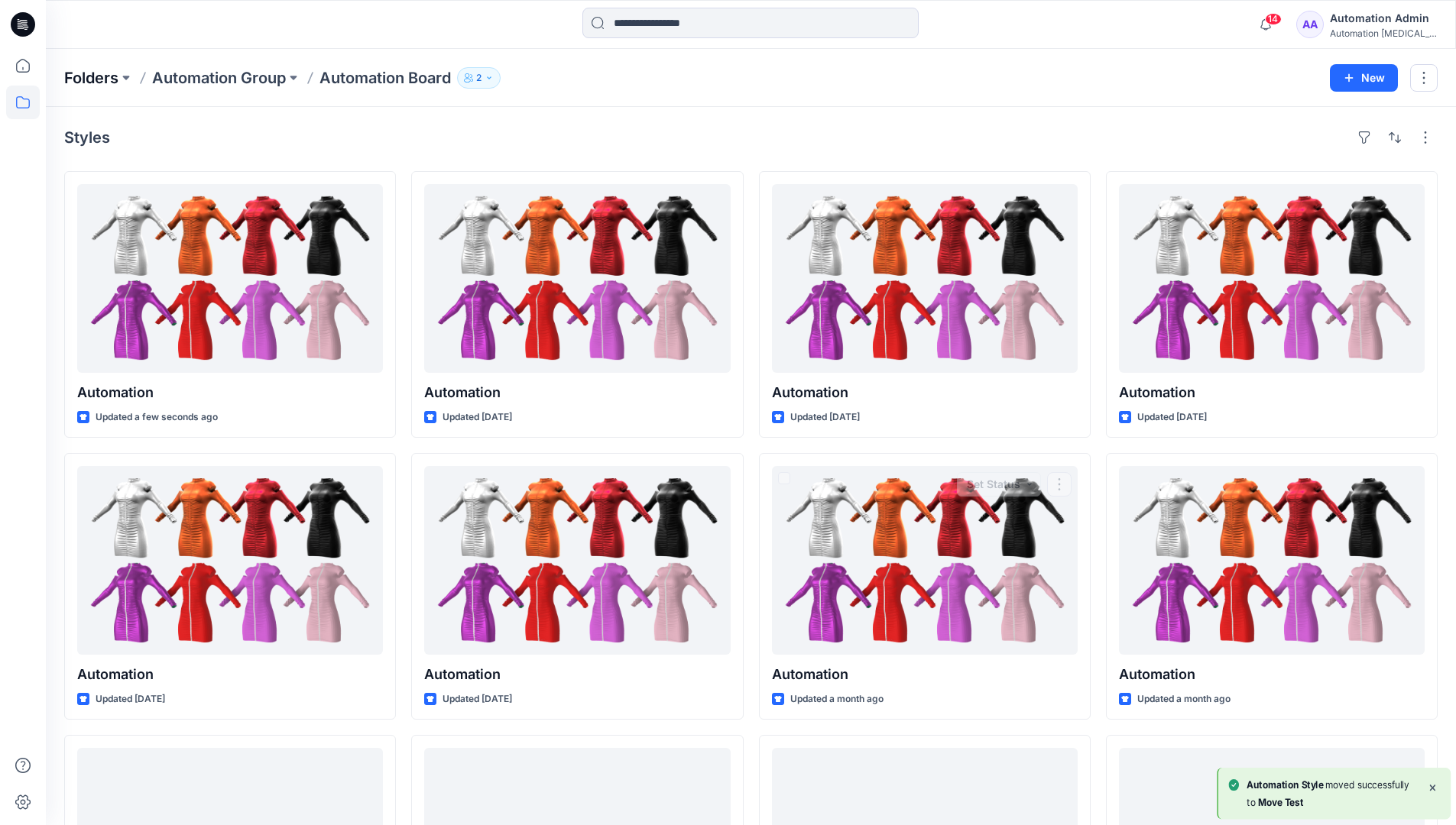
click at [89, 77] on p "Folders" at bounding box center [91, 78] width 54 height 22
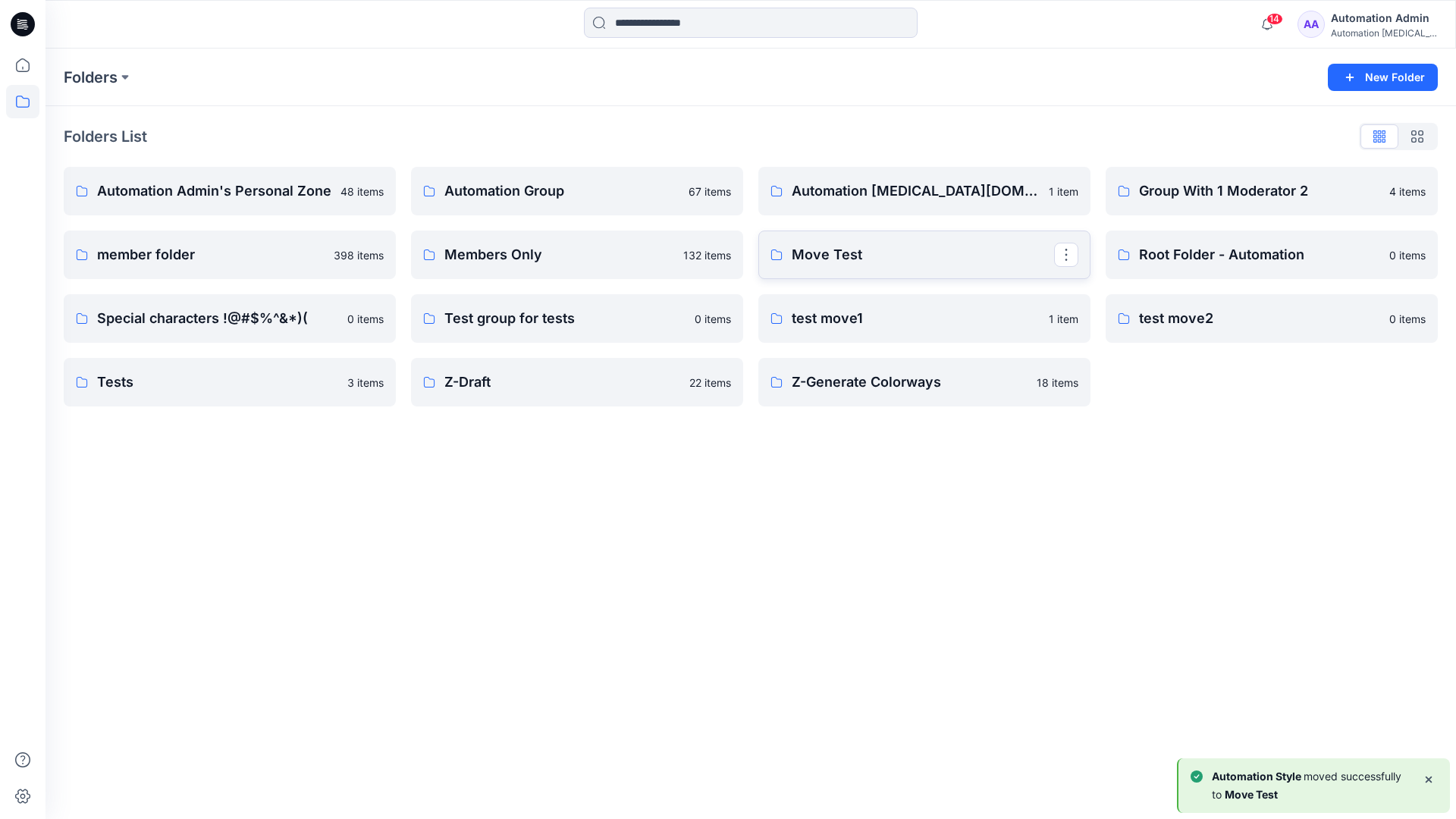
click at [857, 257] on p "Move Test" at bounding box center [923, 255] width 262 height 22
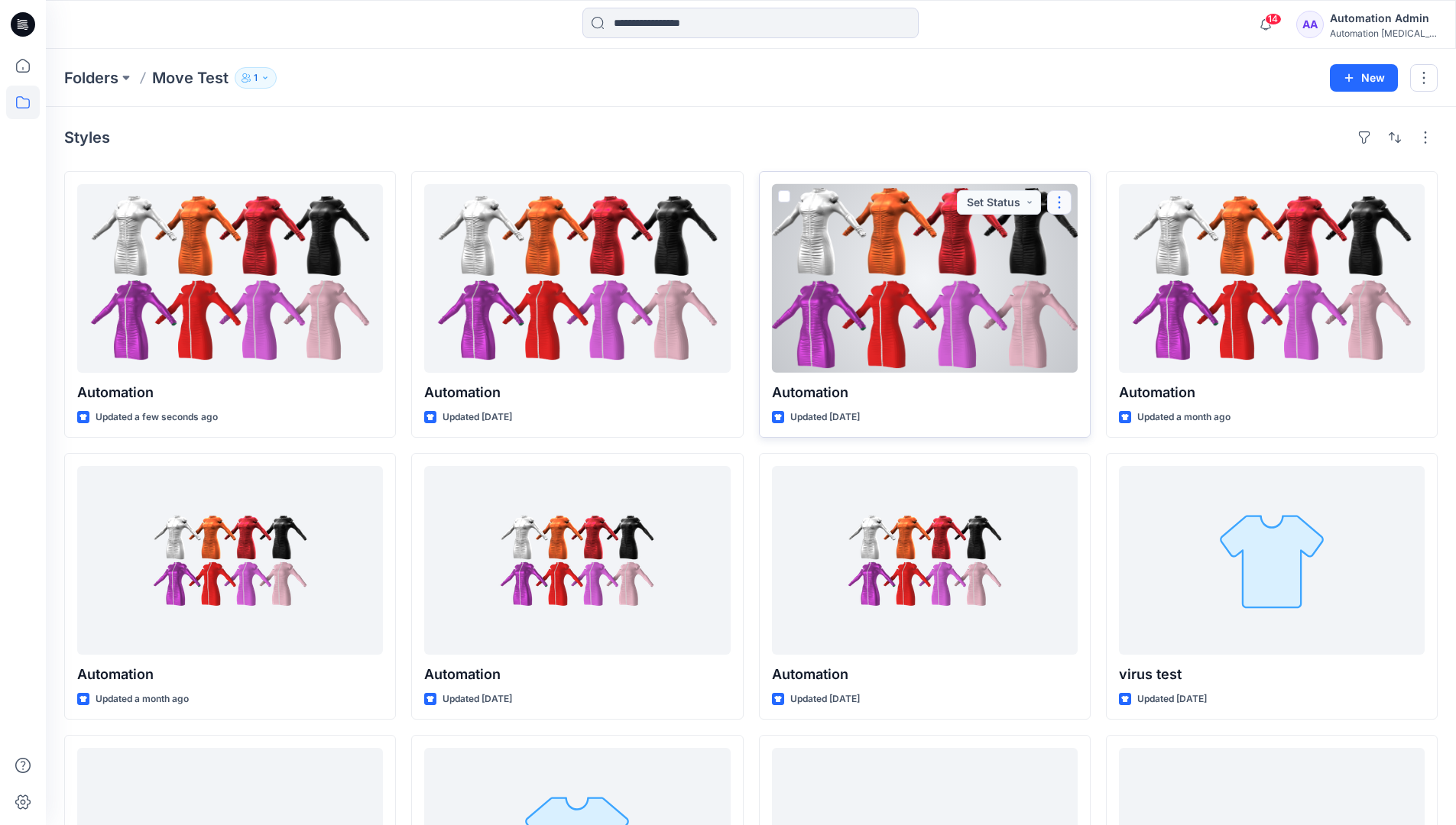
click at [1054, 209] on button "button" at bounding box center [1059, 202] width 25 height 25
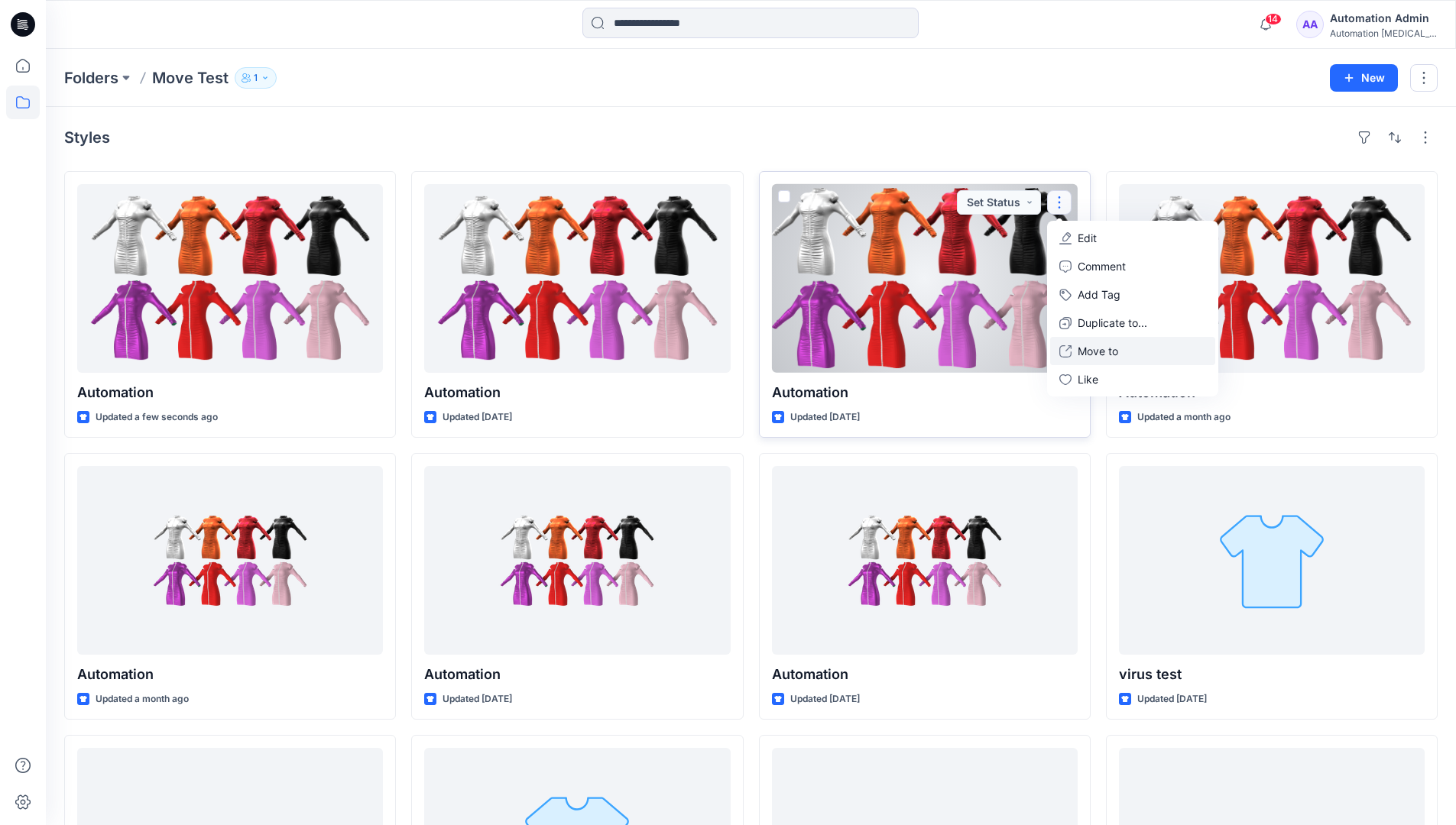
click at [1101, 347] on p "Move to" at bounding box center [1097, 351] width 41 height 16
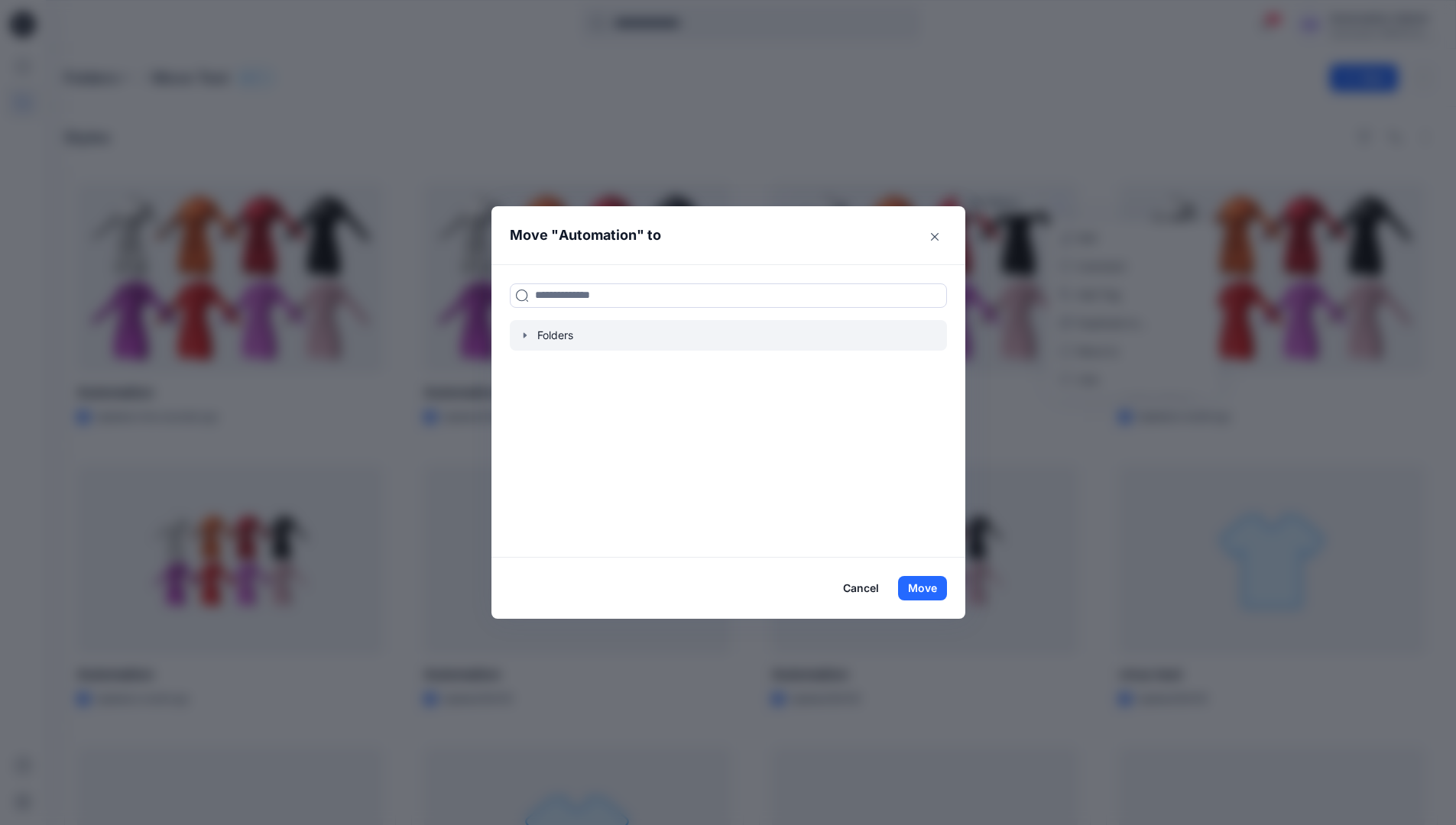
click at [526, 335] on icon "button" at bounding box center [524, 334] width 3 height 5
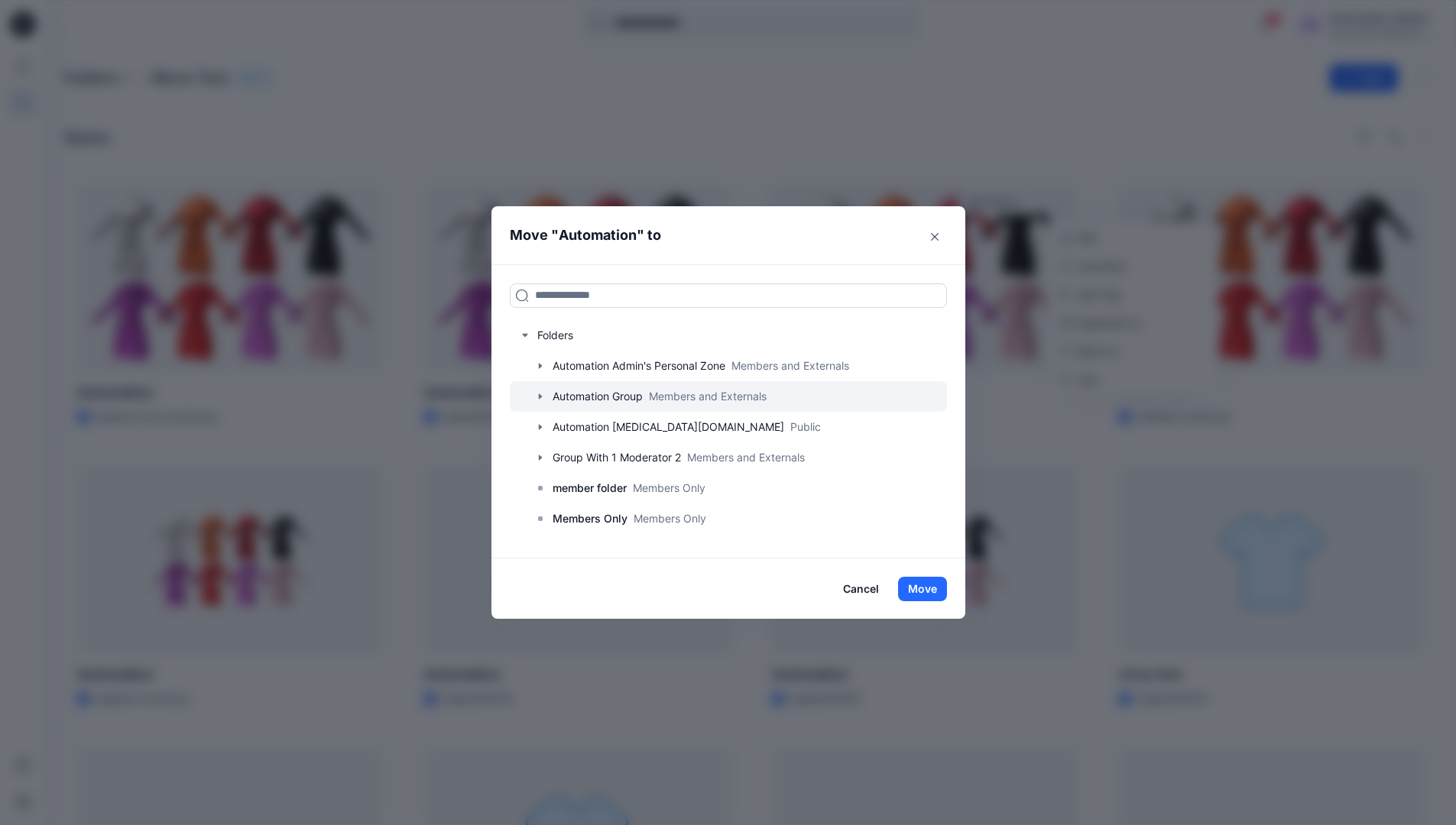
click at [541, 396] on icon "button" at bounding box center [538, 396] width 3 height 5
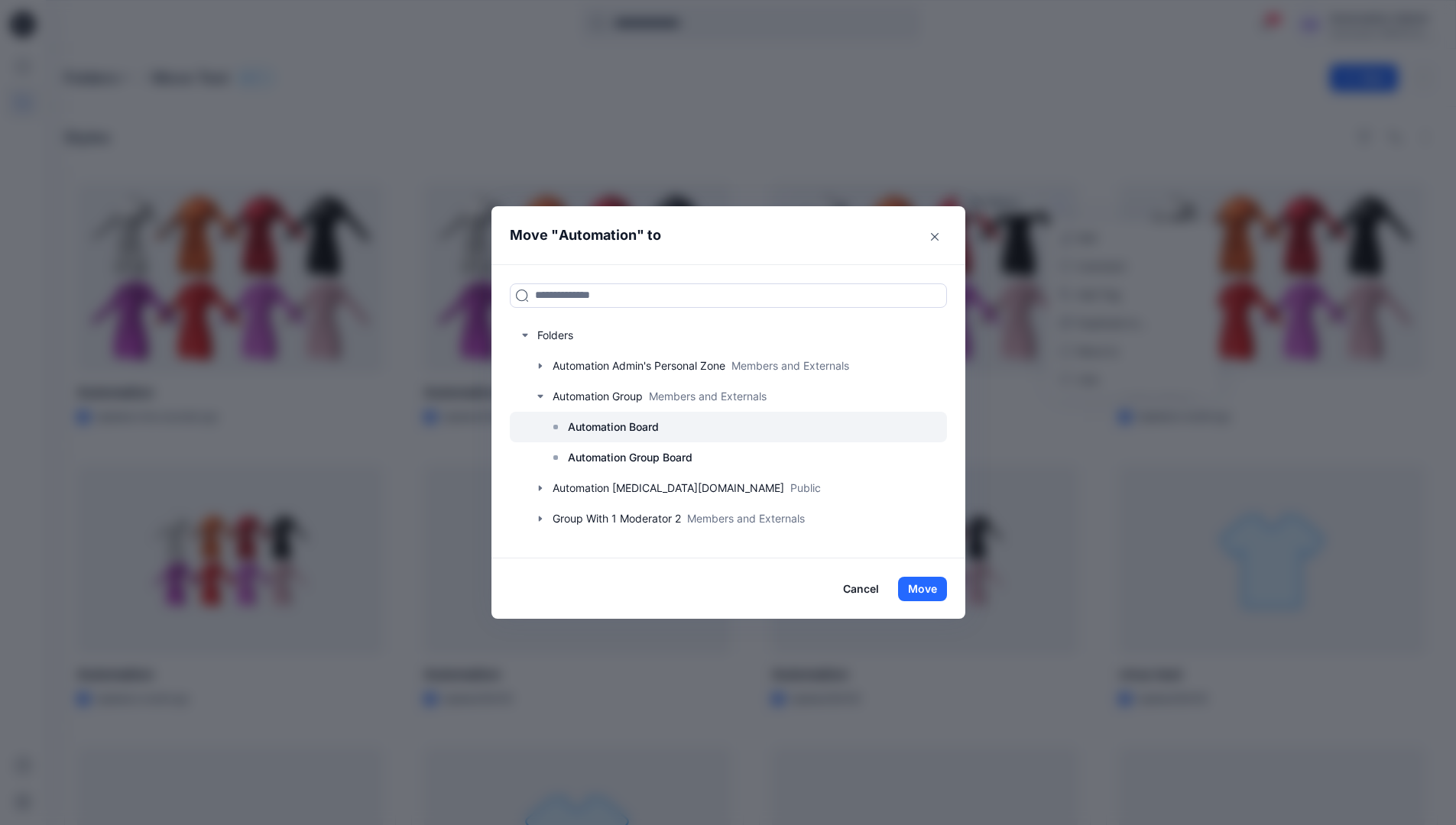
click at [606, 429] on p "Automation Board" at bounding box center [614, 426] width 91 height 19
click at [924, 582] on button "Move" at bounding box center [922, 589] width 49 height 25
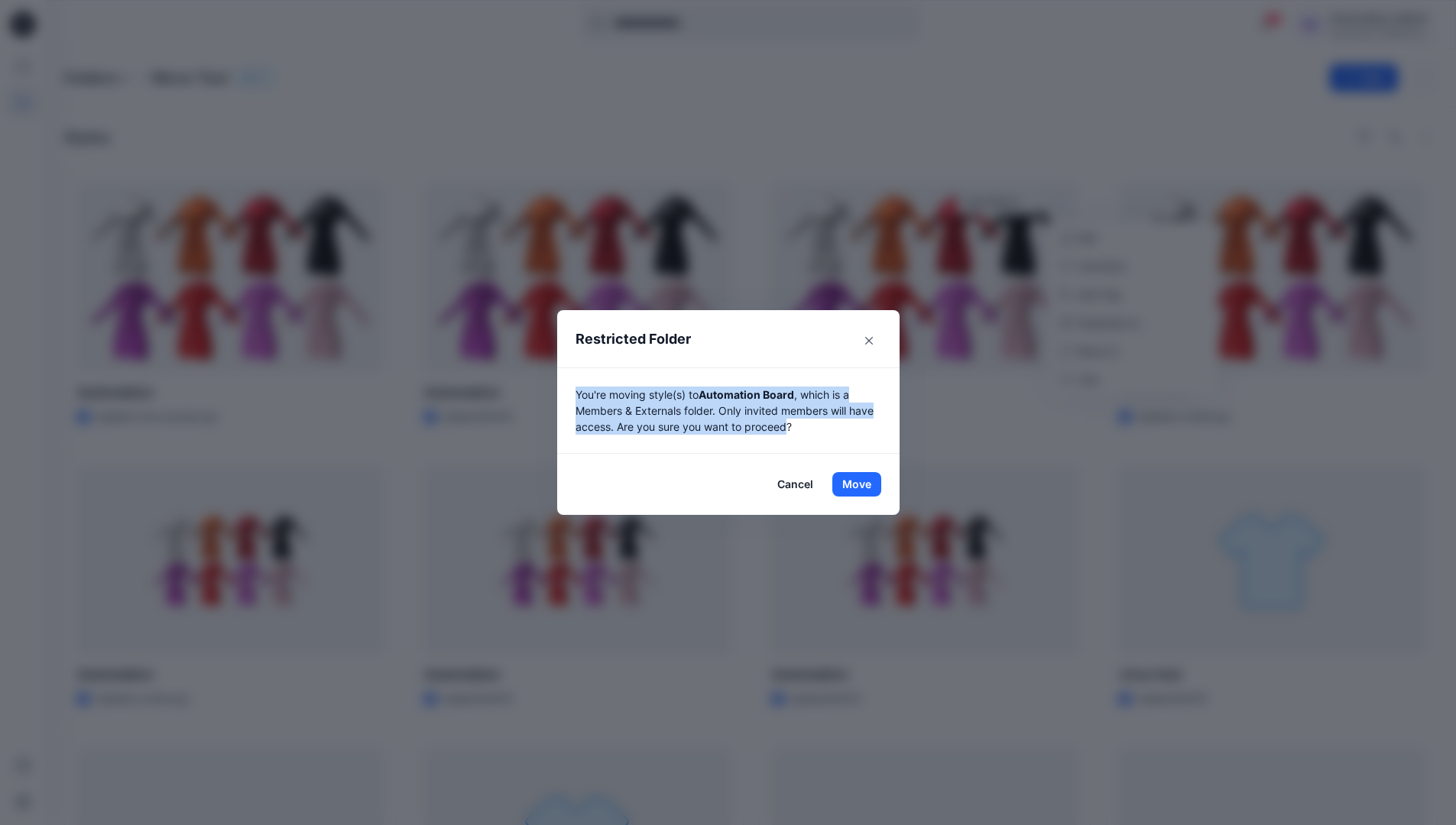
drag, startPoint x: 924, startPoint y: 582, endPoint x: 796, endPoint y: 428, distance: 200.2
click at [796, 428] on p "You're moving style(s) to Automation Board , which is a Members & Externals fol…" at bounding box center [728, 411] width 306 height 48
click at [862, 484] on button "Move" at bounding box center [856, 484] width 49 height 25
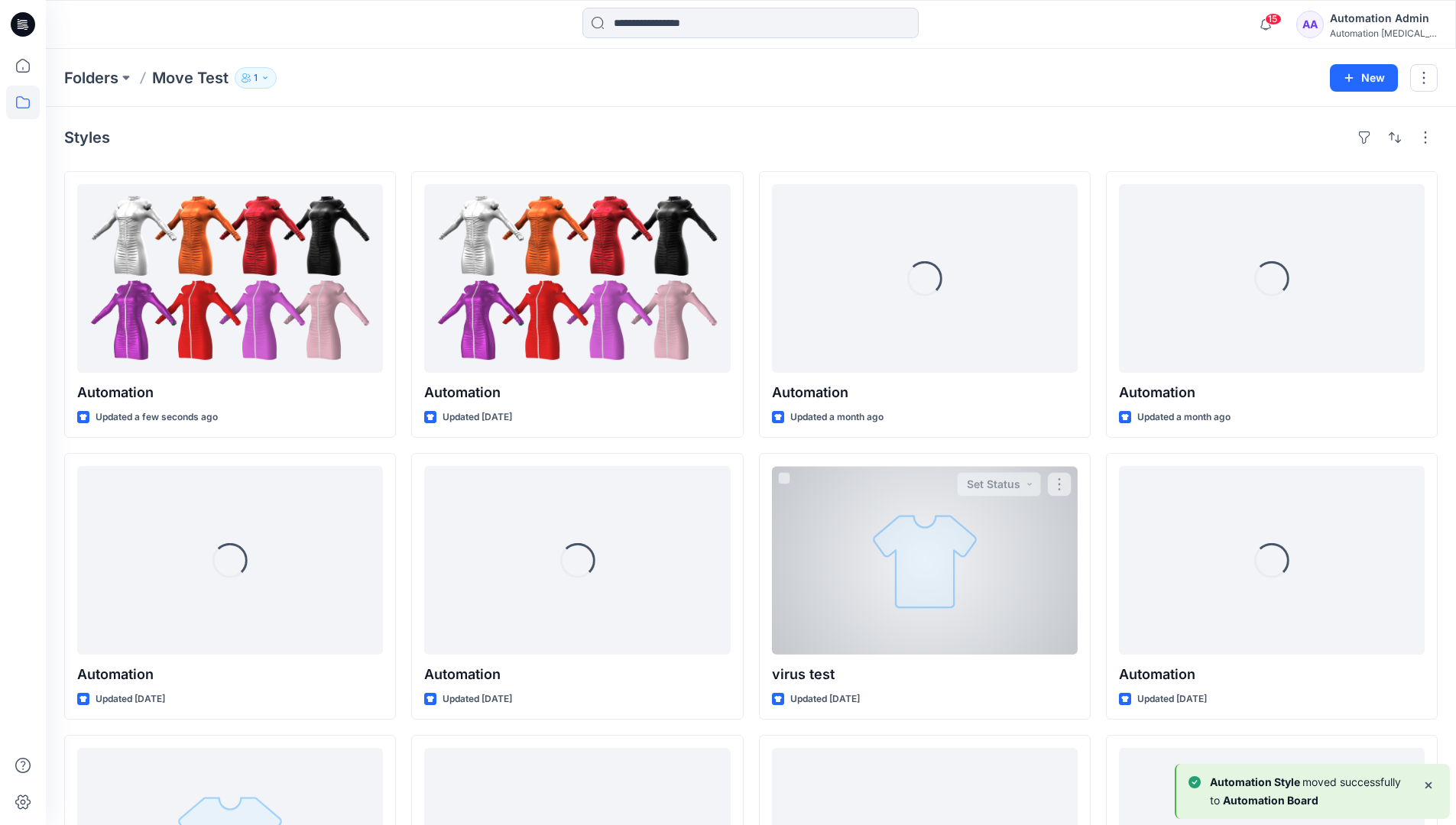
click at [1366, 36] on div "Automation [MEDICAL_DATA]..." at bounding box center [1383, 34] width 107 height 12
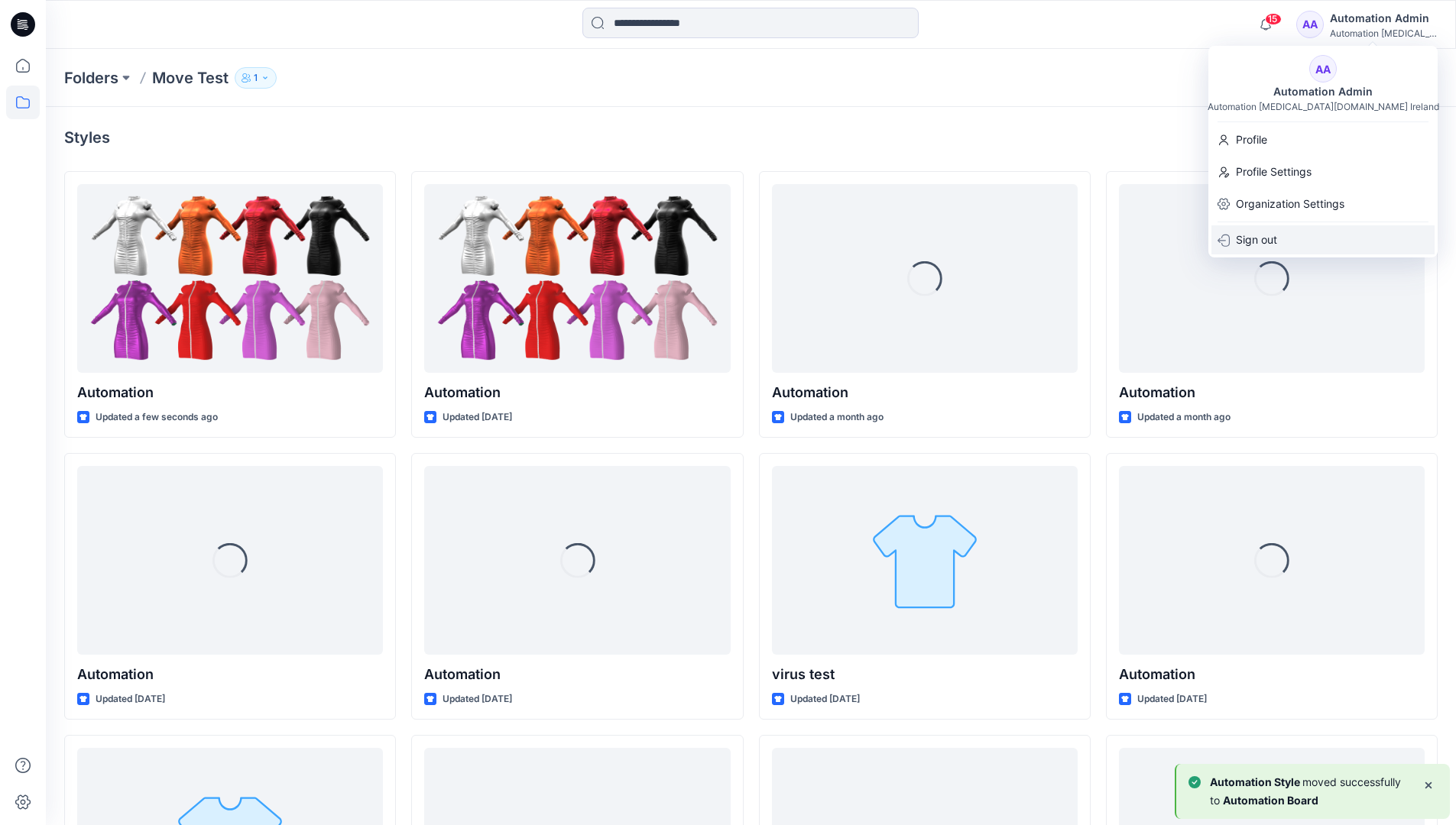
click at [1289, 233] on div "Sign out" at bounding box center [1322, 239] width 223 height 29
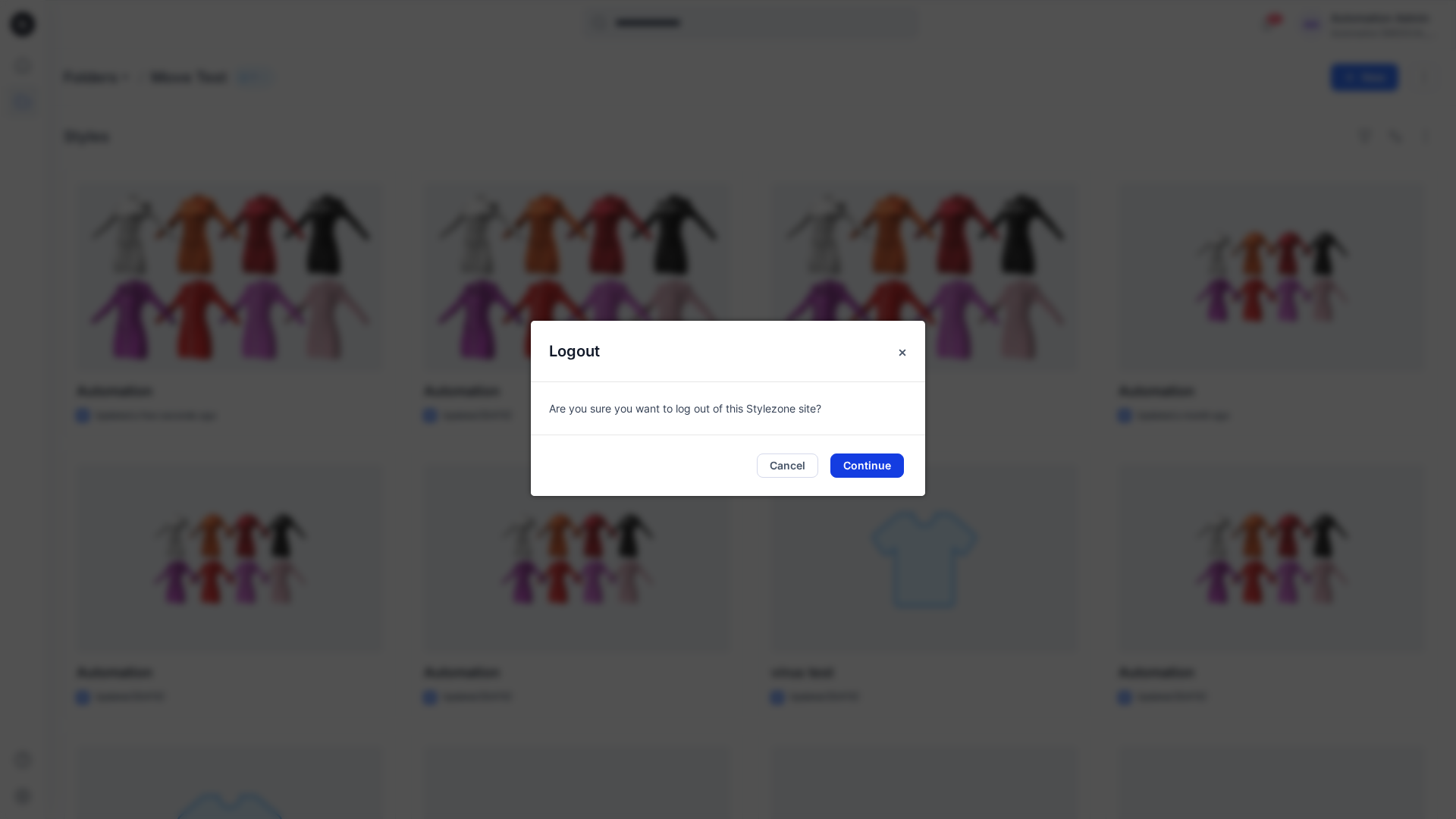
click at [857, 461] on button "Continue" at bounding box center [867, 465] width 74 height 25
